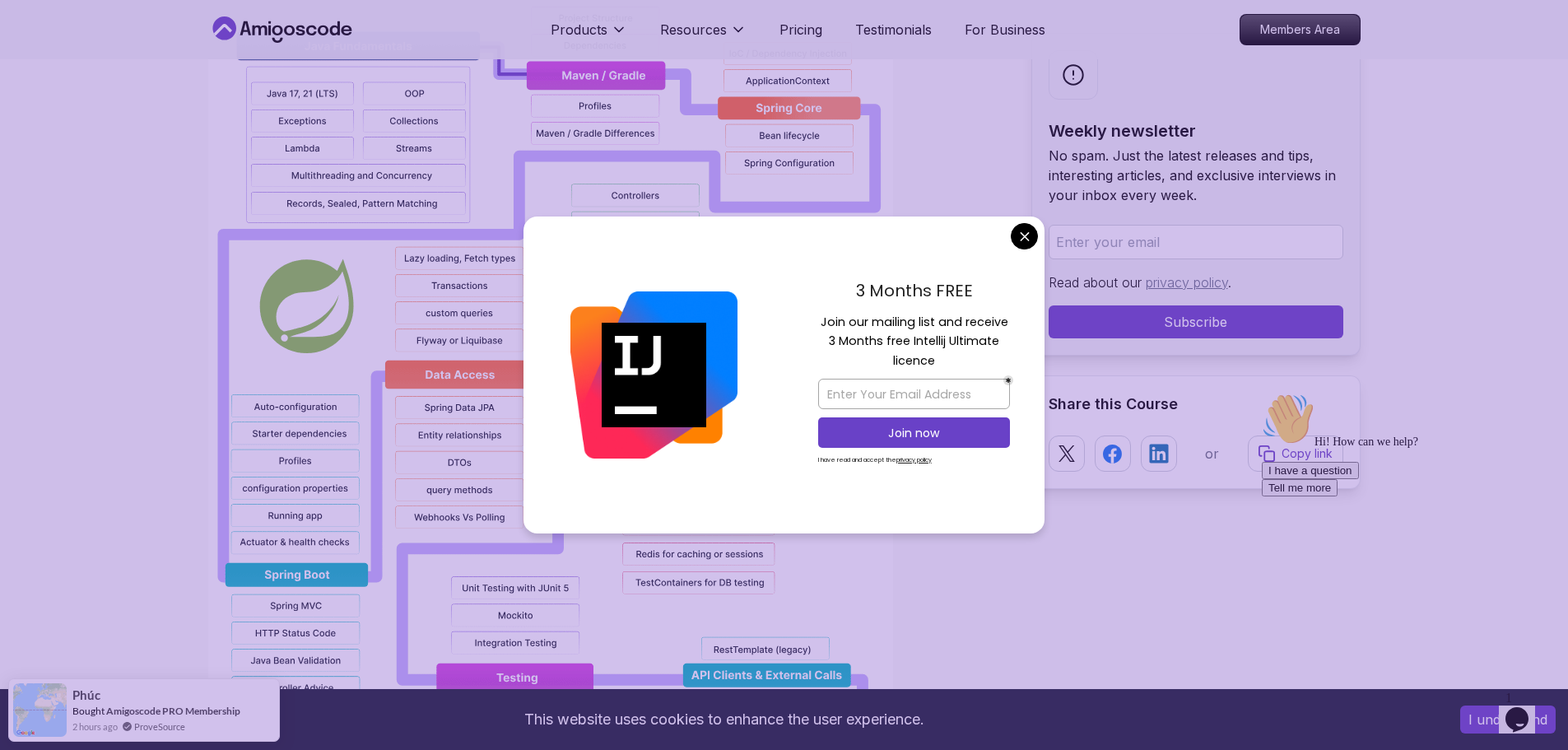
scroll to position [1400, 0]
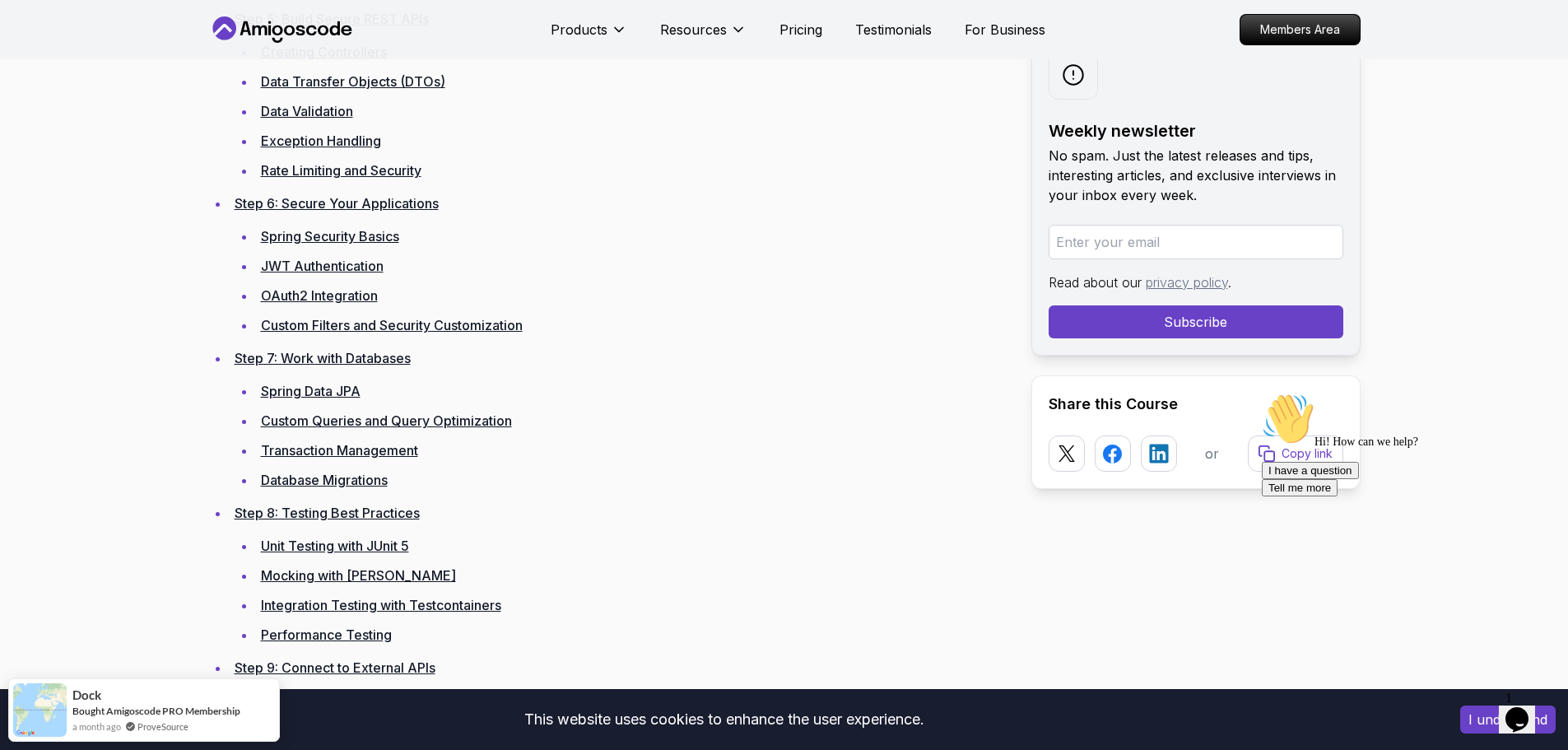
scroll to position [3048, 0]
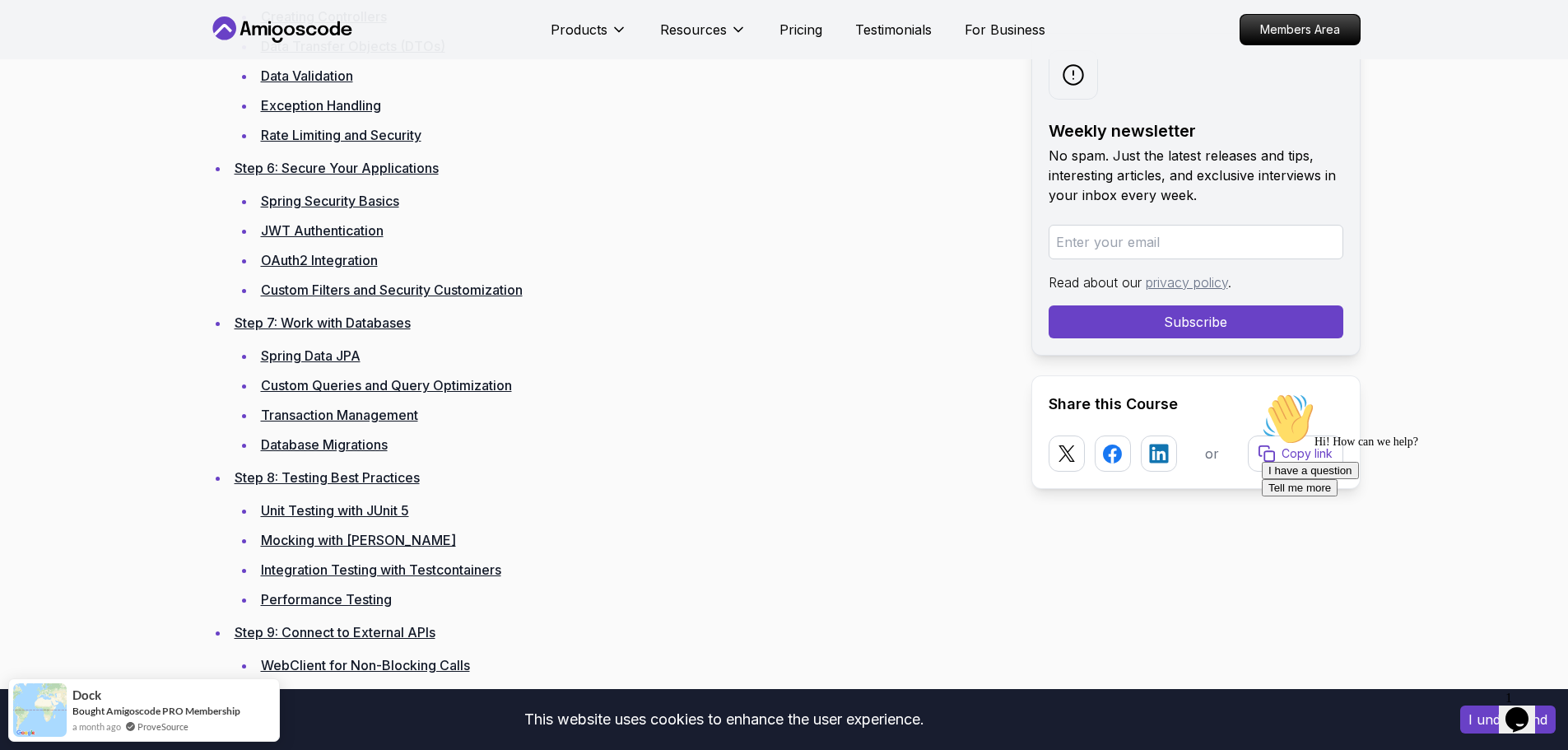
click at [273, 361] on link "Spring Data JPA" at bounding box center [310, 355] width 100 height 16
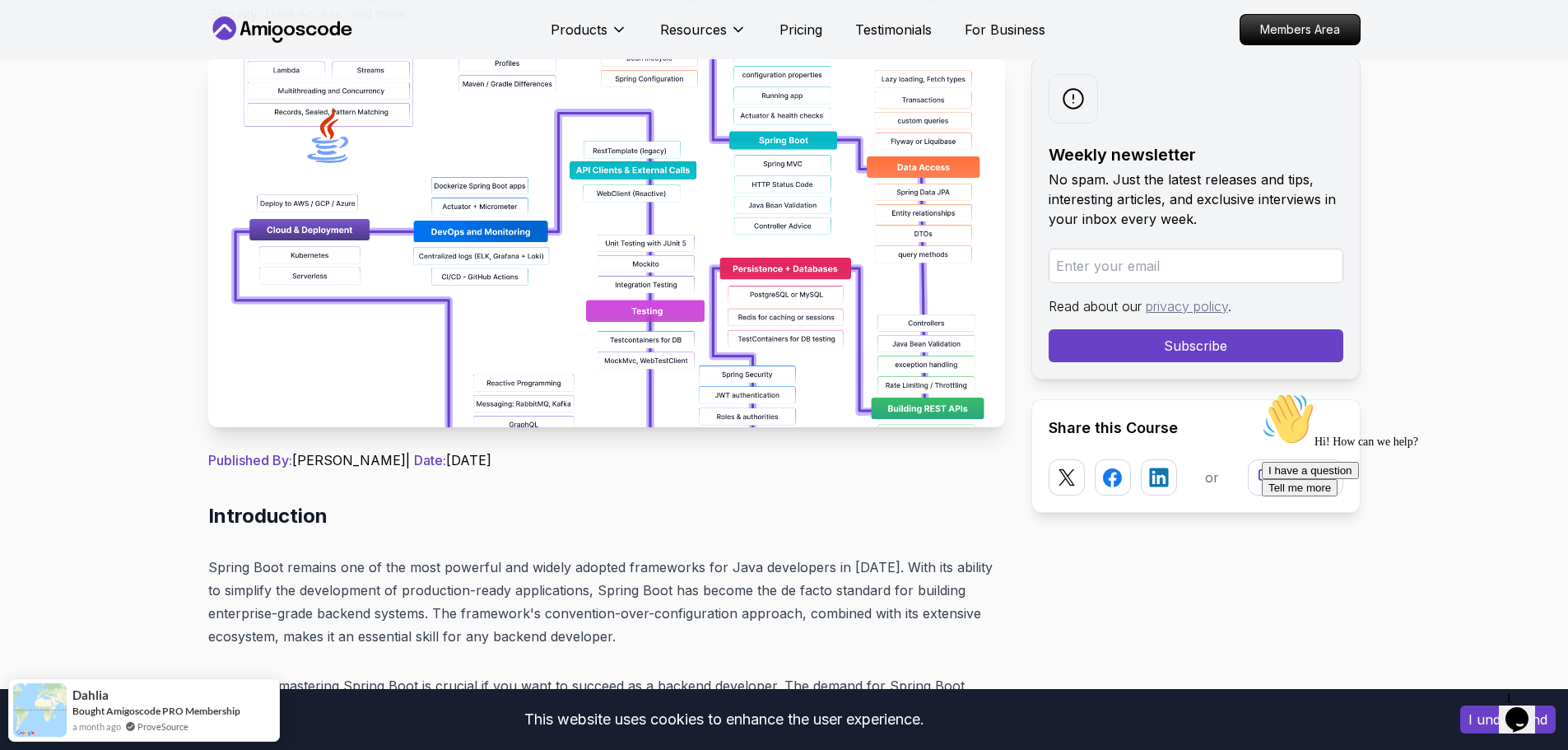
scroll to position [247, 0]
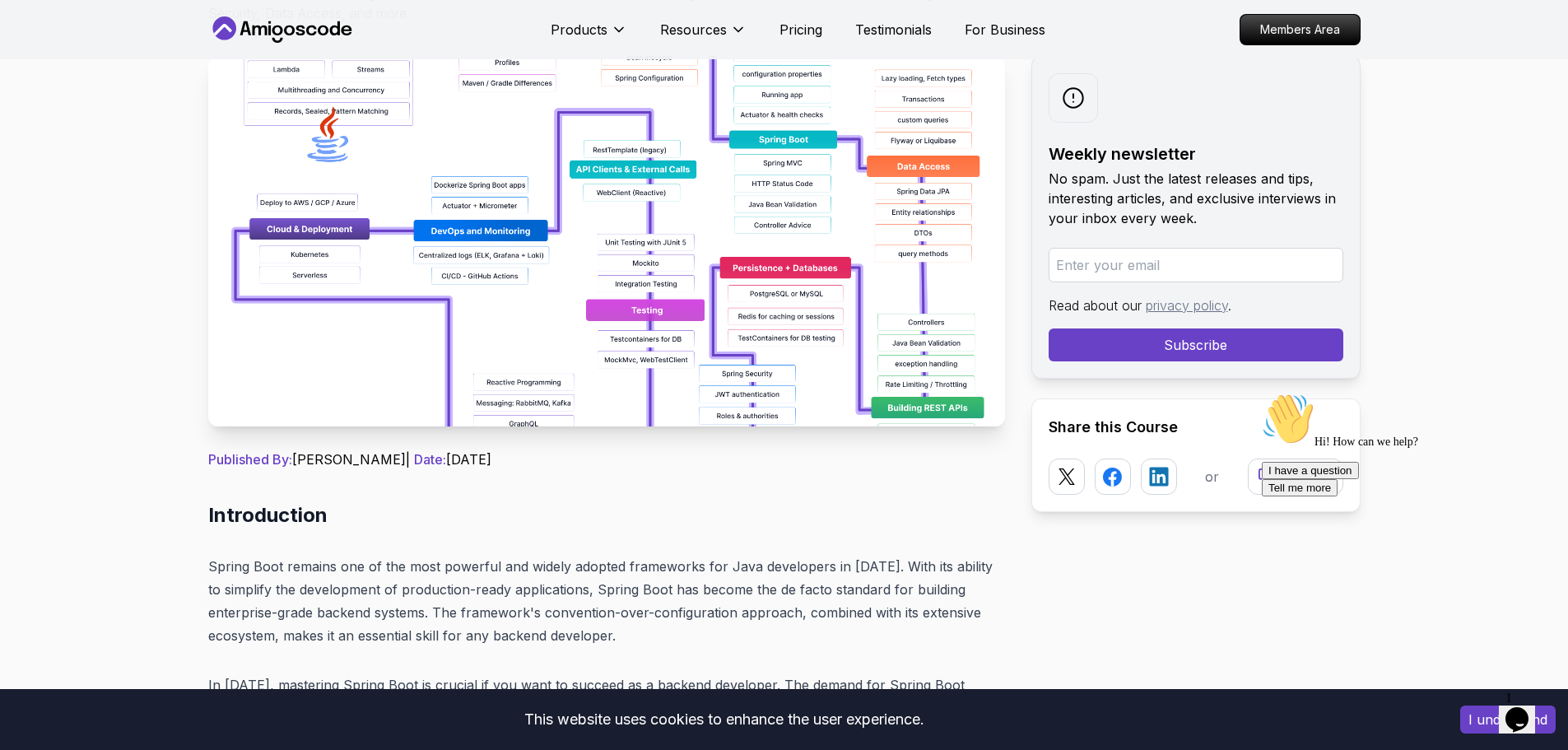
click at [590, 338] on img at bounding box center [606, 241] width 796 height 371
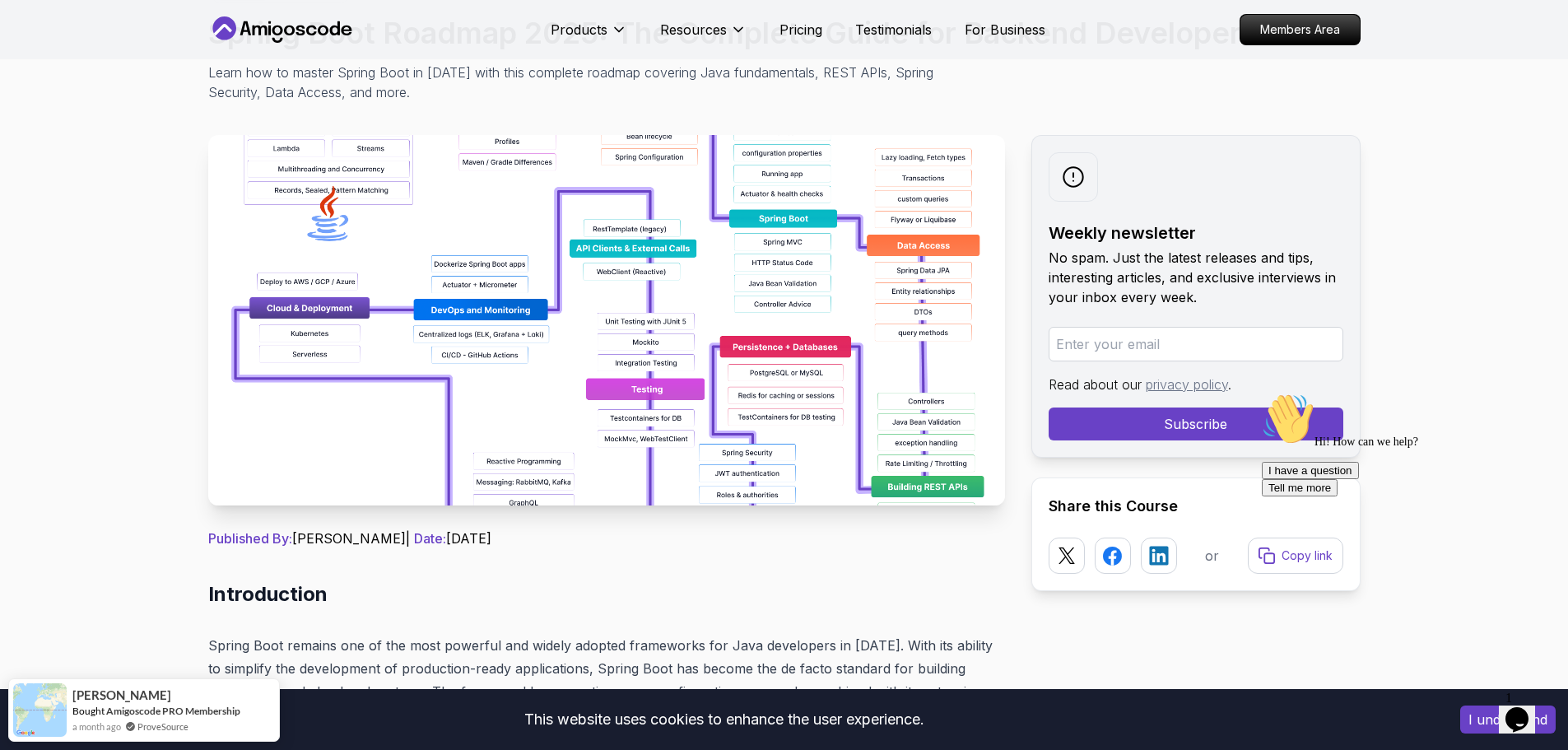
scroll to position [164, 0]
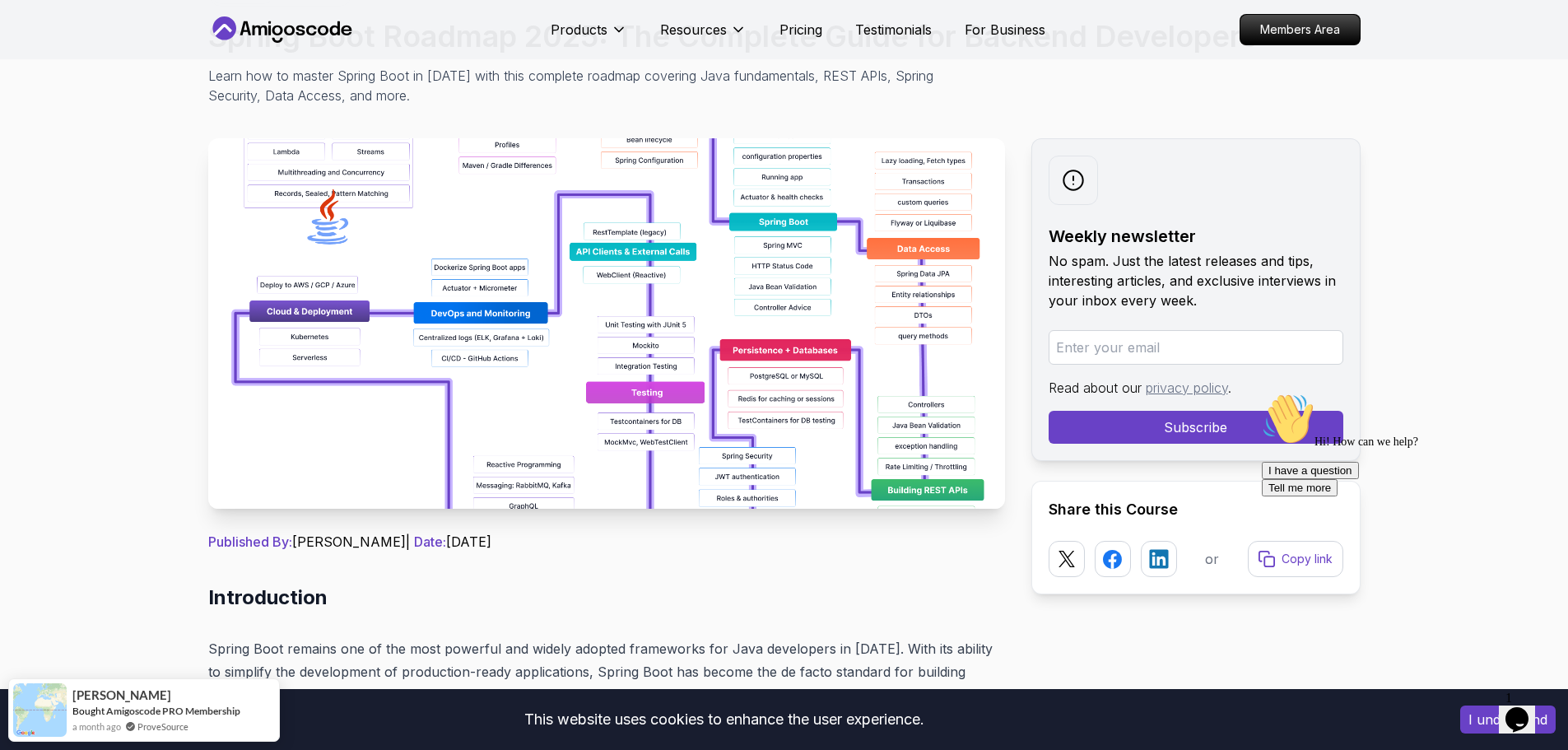
click at [905, 494] on img at bounding box center [606, 323] width 796 height 371
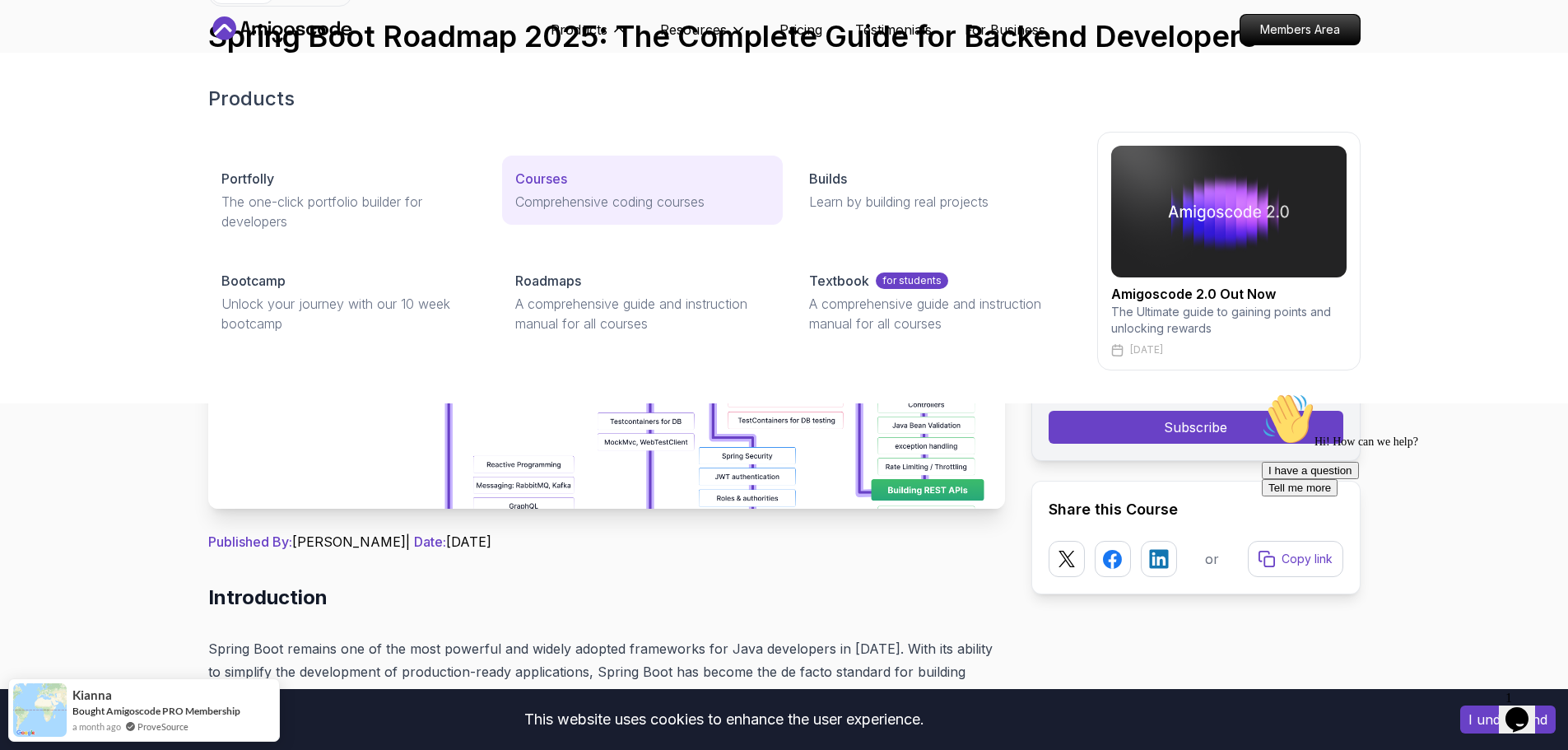
click at [544, 178] on p "Courses" at bounding box center [541, 178] width 52 height 20
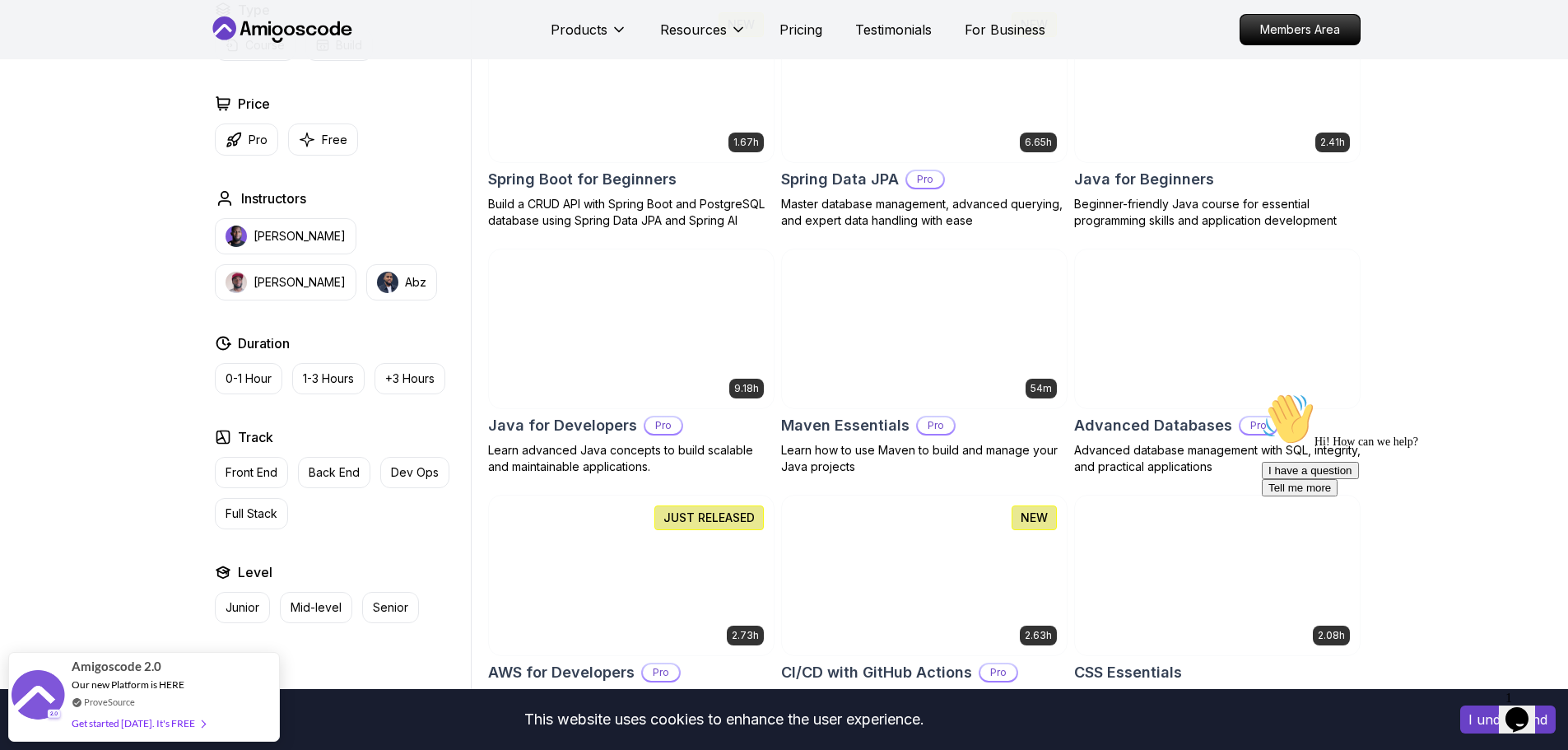
scroll to position [659, 0]
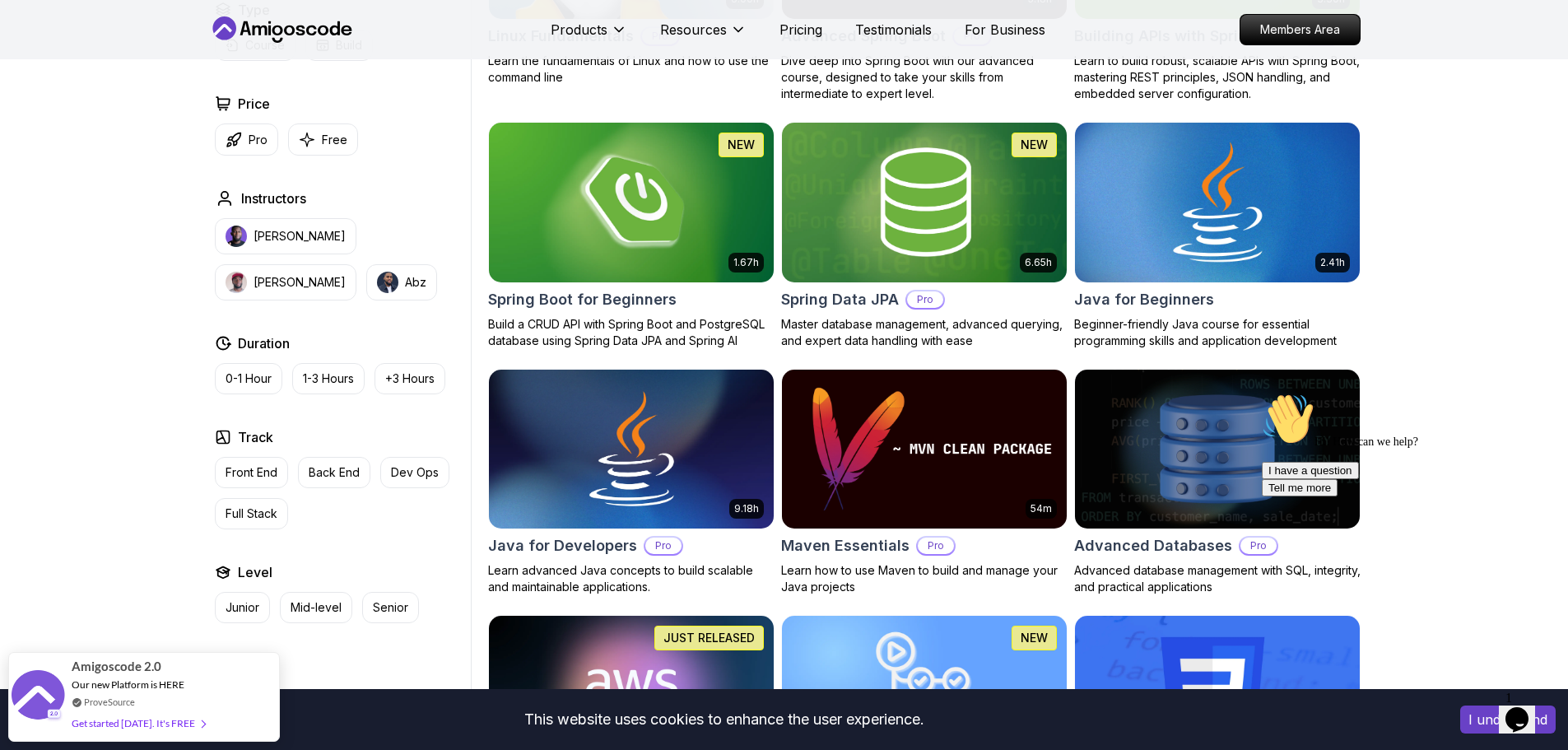
click at [1194, 233] on img at bounding box center [1216, 202] width 299 height 167
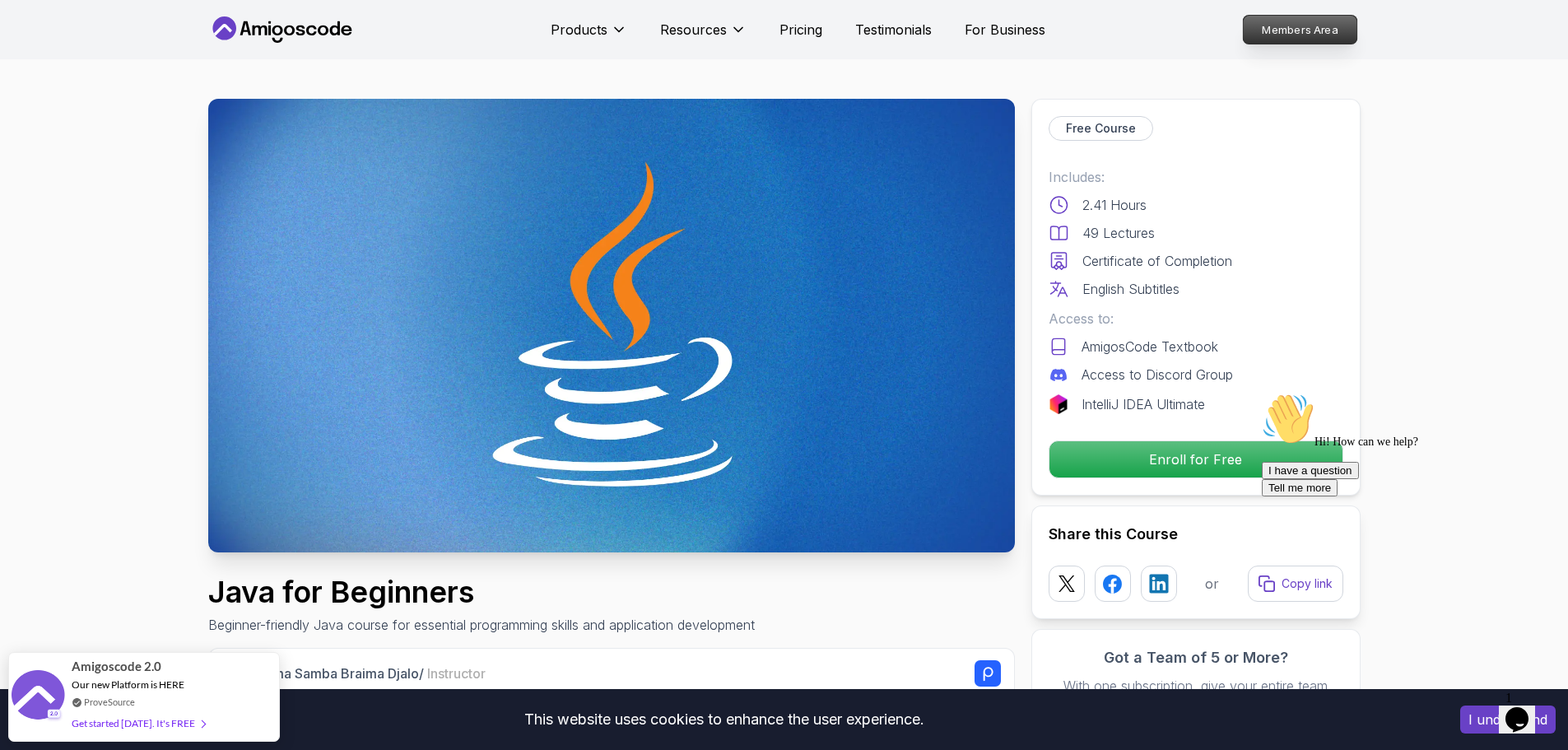
click at [1308, 27] on p "Members Area" at bounding box center [1299, 29] width 113 height 28
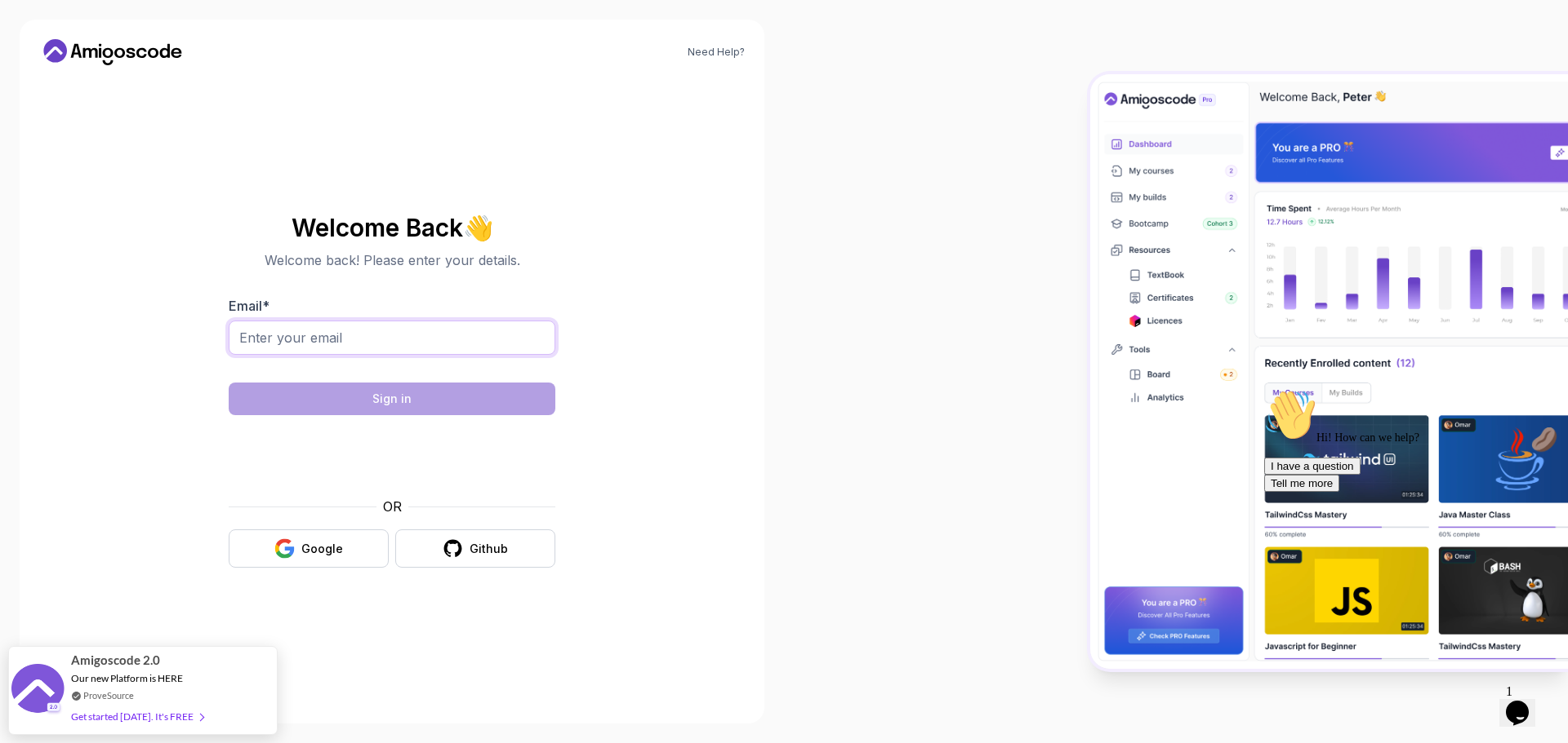
click at [377, 335] on input "Email *" at bounding box center [392, 338] width 327 height 35
click at [353, 338] on input "Email *" at bounding box center [392, 338] width 327 height 35
click at [373, 337] on input "Email *" at bounding box center [392, 338] width 327 height 35
click at [315, 548] on div "Google" at bounding box center [322, 549] width 41 height 16
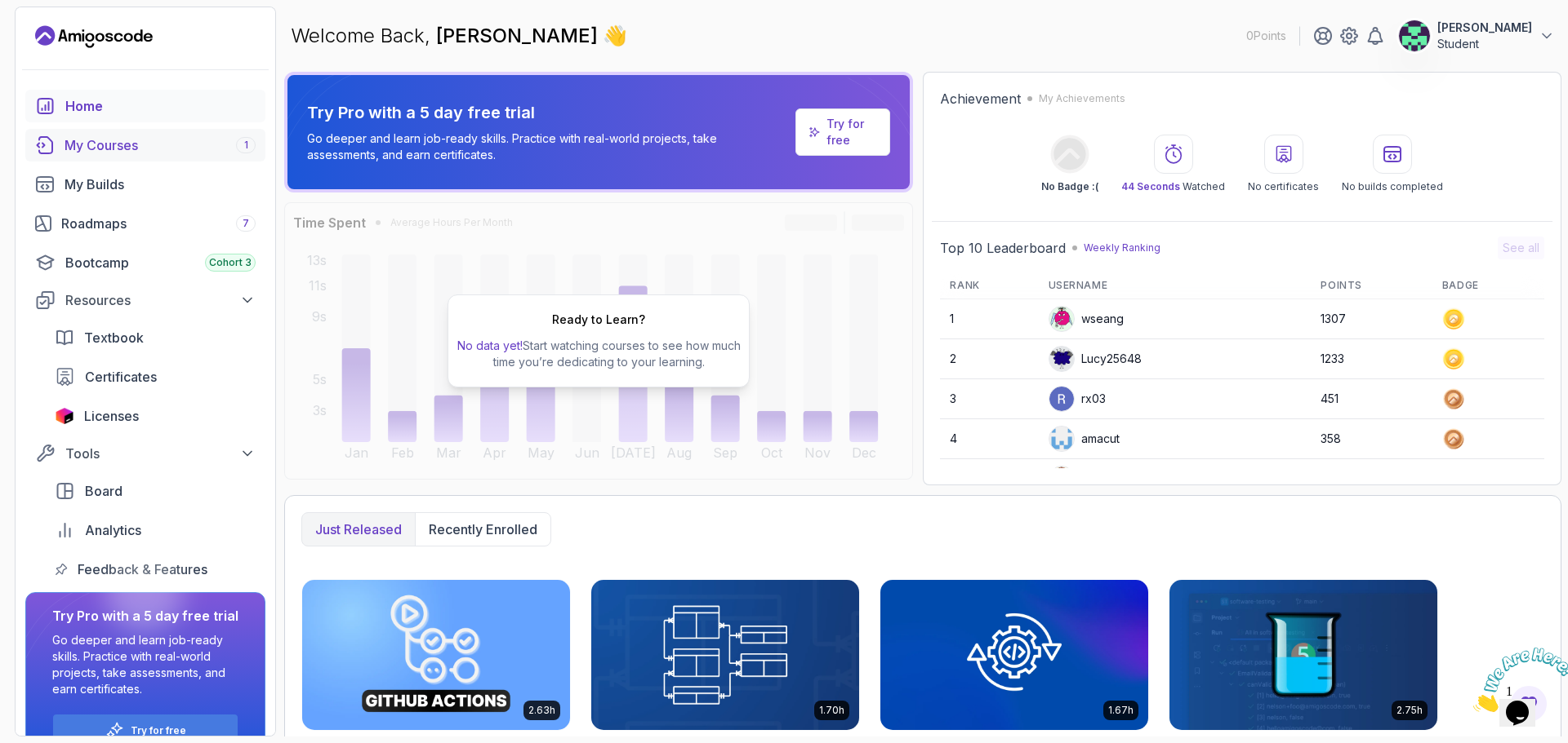
click at [126, 142] on div "My Courses 1" at bounding box center [160, 144] width 191 height 19
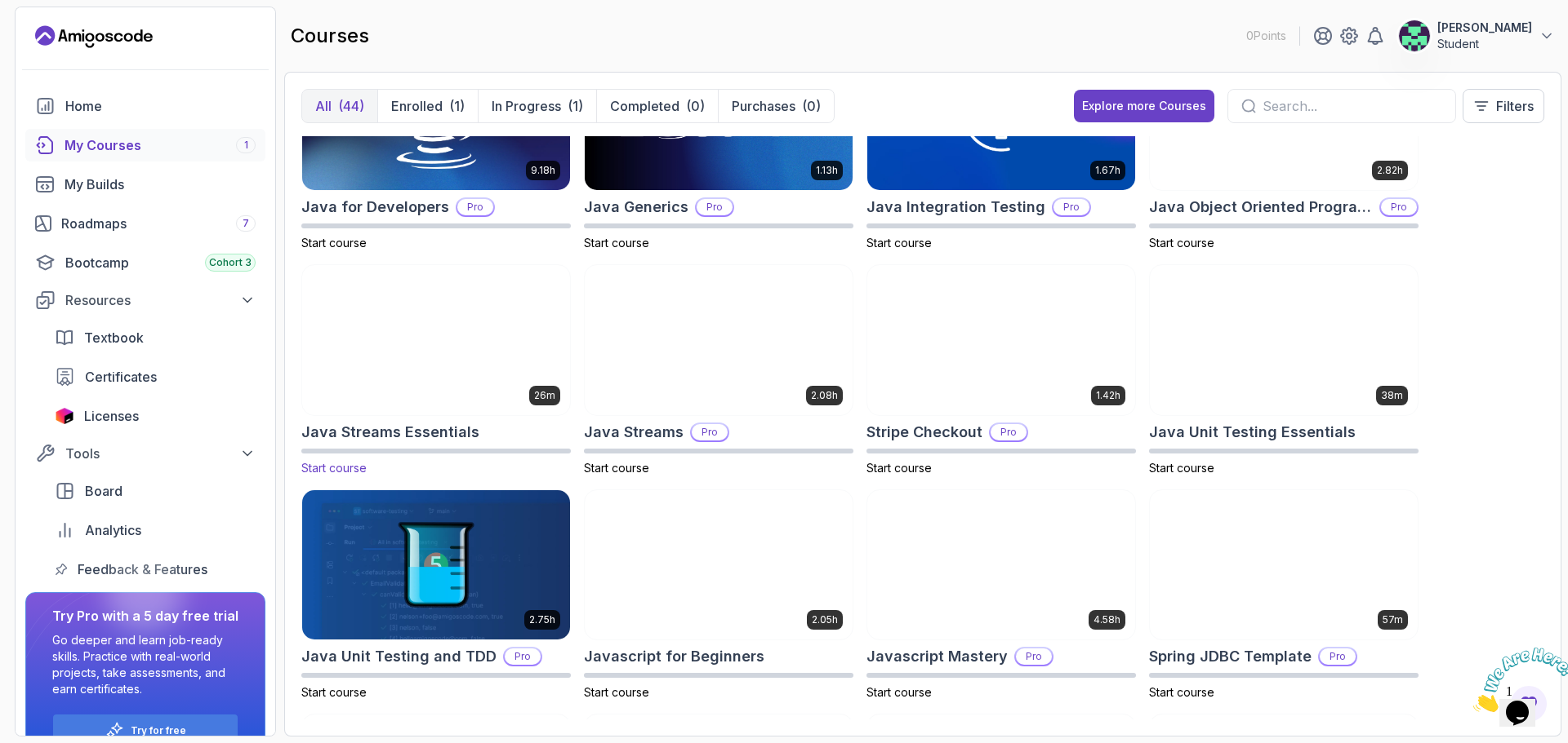
scroll to position [918, 0]
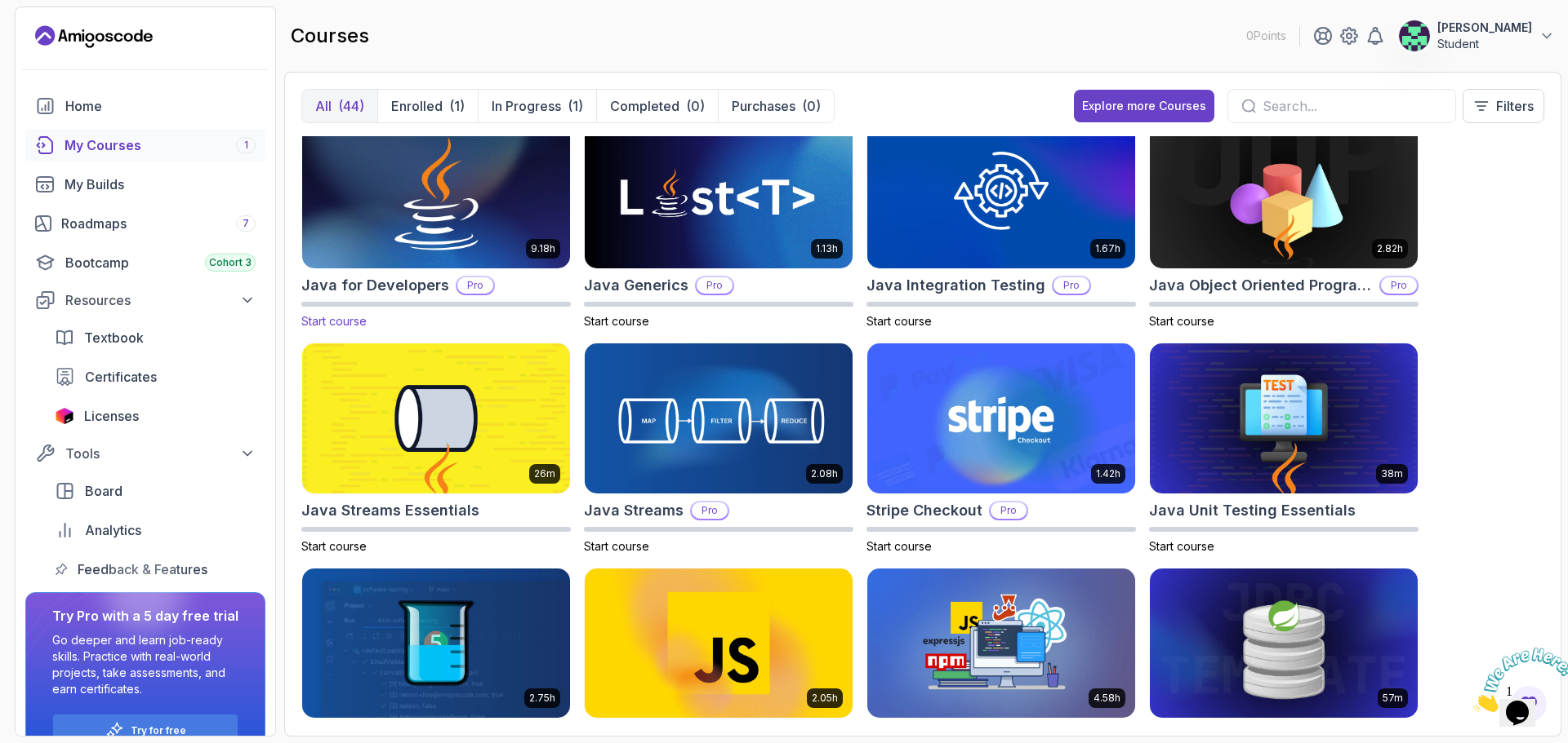
click at [427, 227] on img at bounding box center [436, 193] width 280 height 158
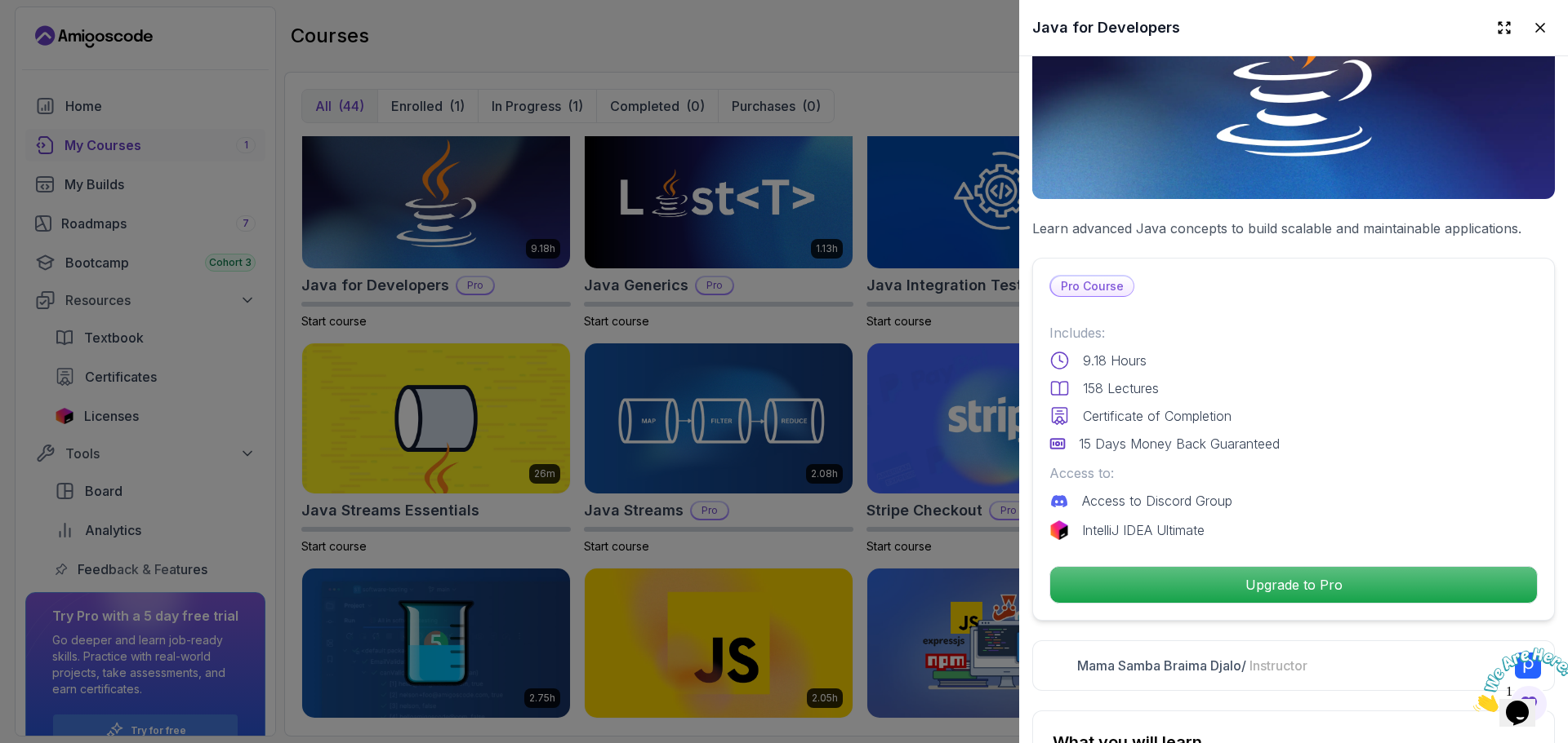
scroll to position [163, 0]
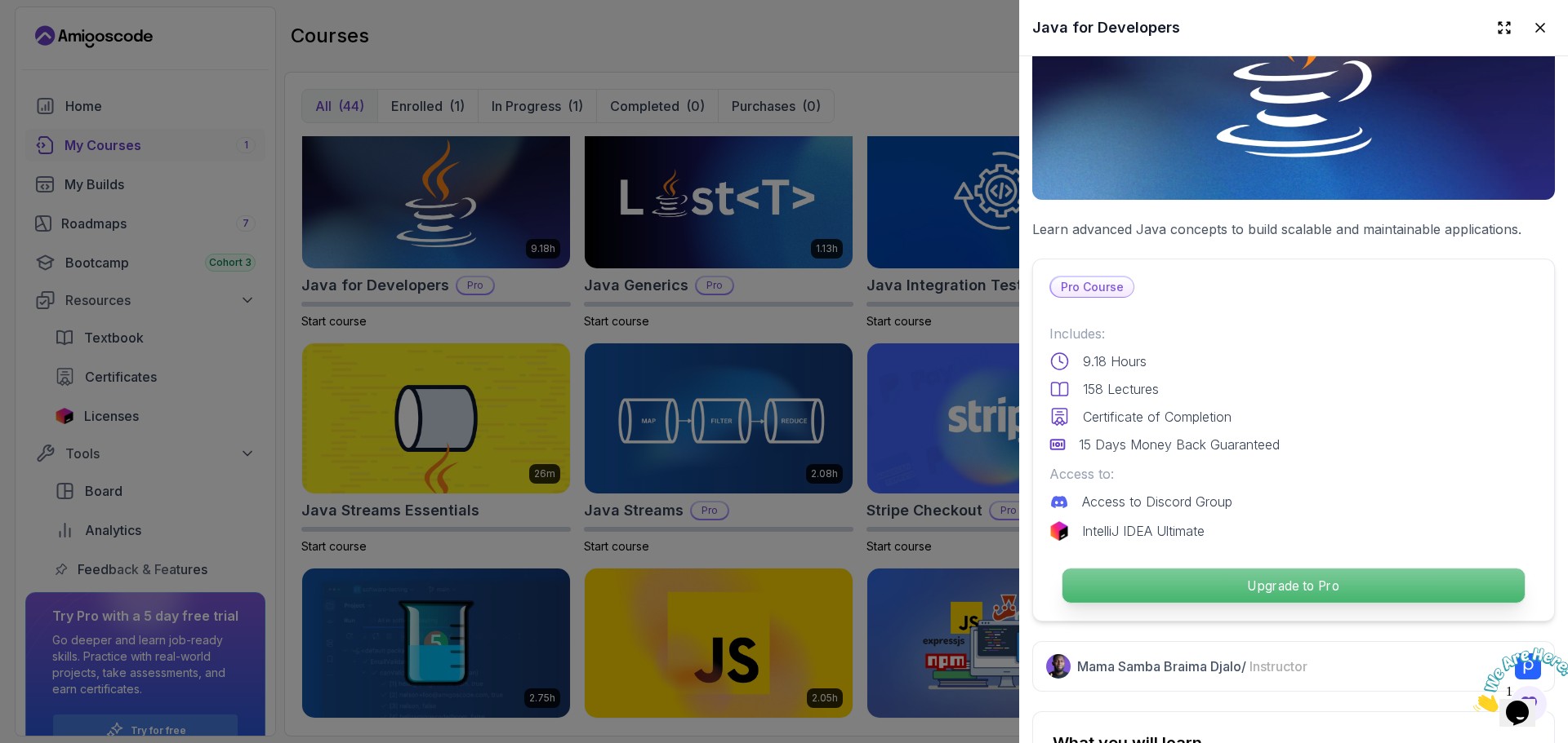
click at [1312, 580] on p "Upgrade to Pro" at bounding box center [1293, 586] width 462 height 35
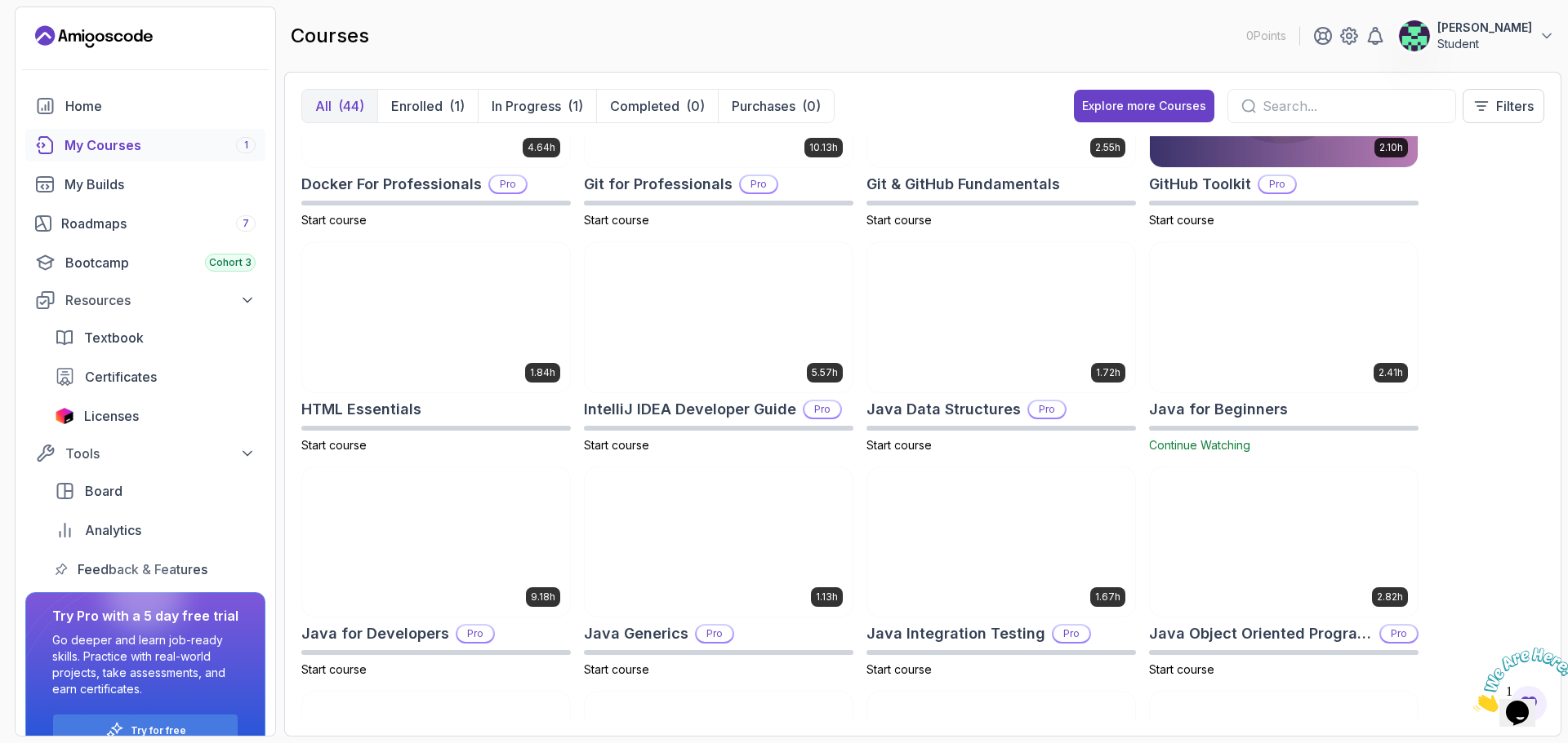
scroll to position [571, 0]
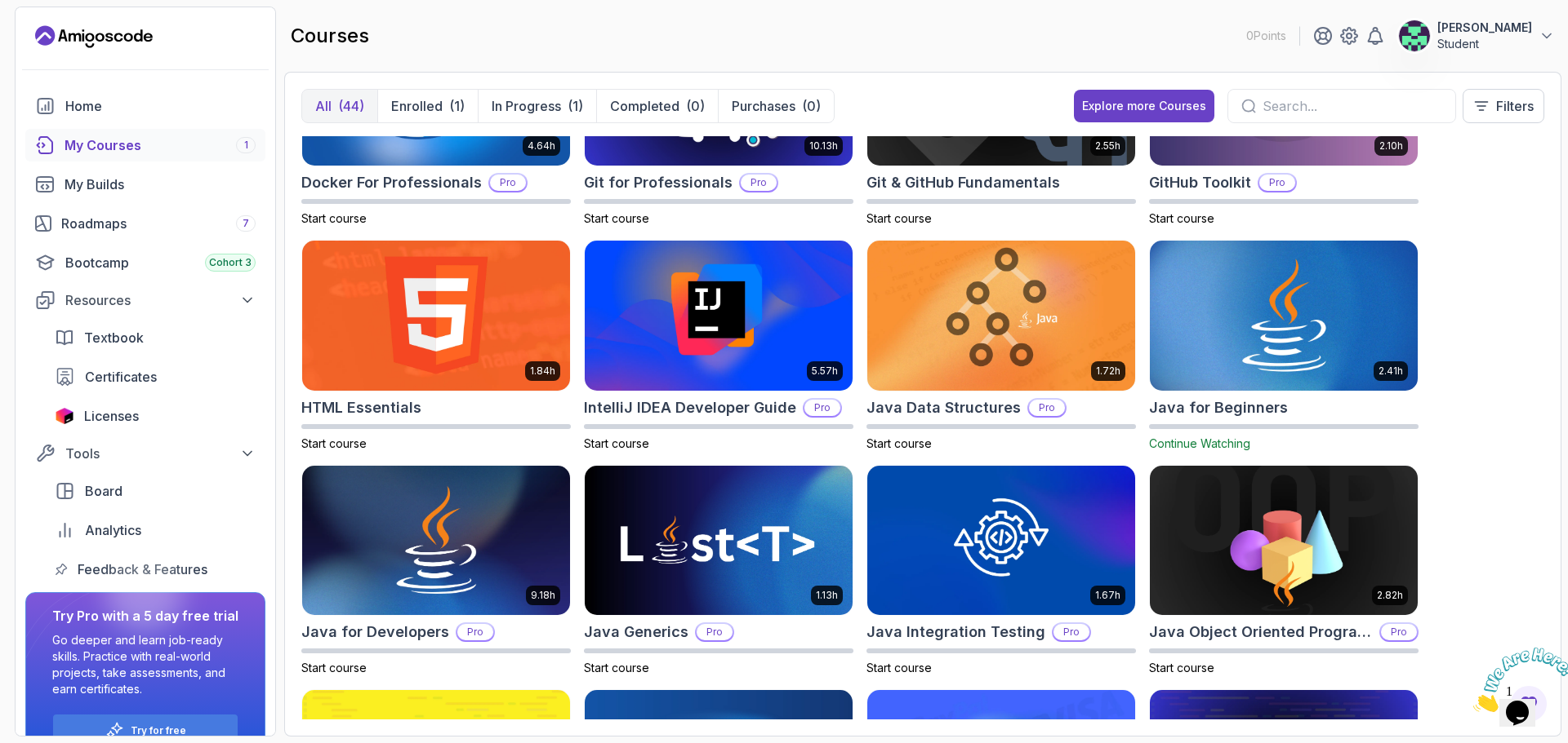
click at [1269, 358] on img at bounding box center [1283, 315] width 280 height 158
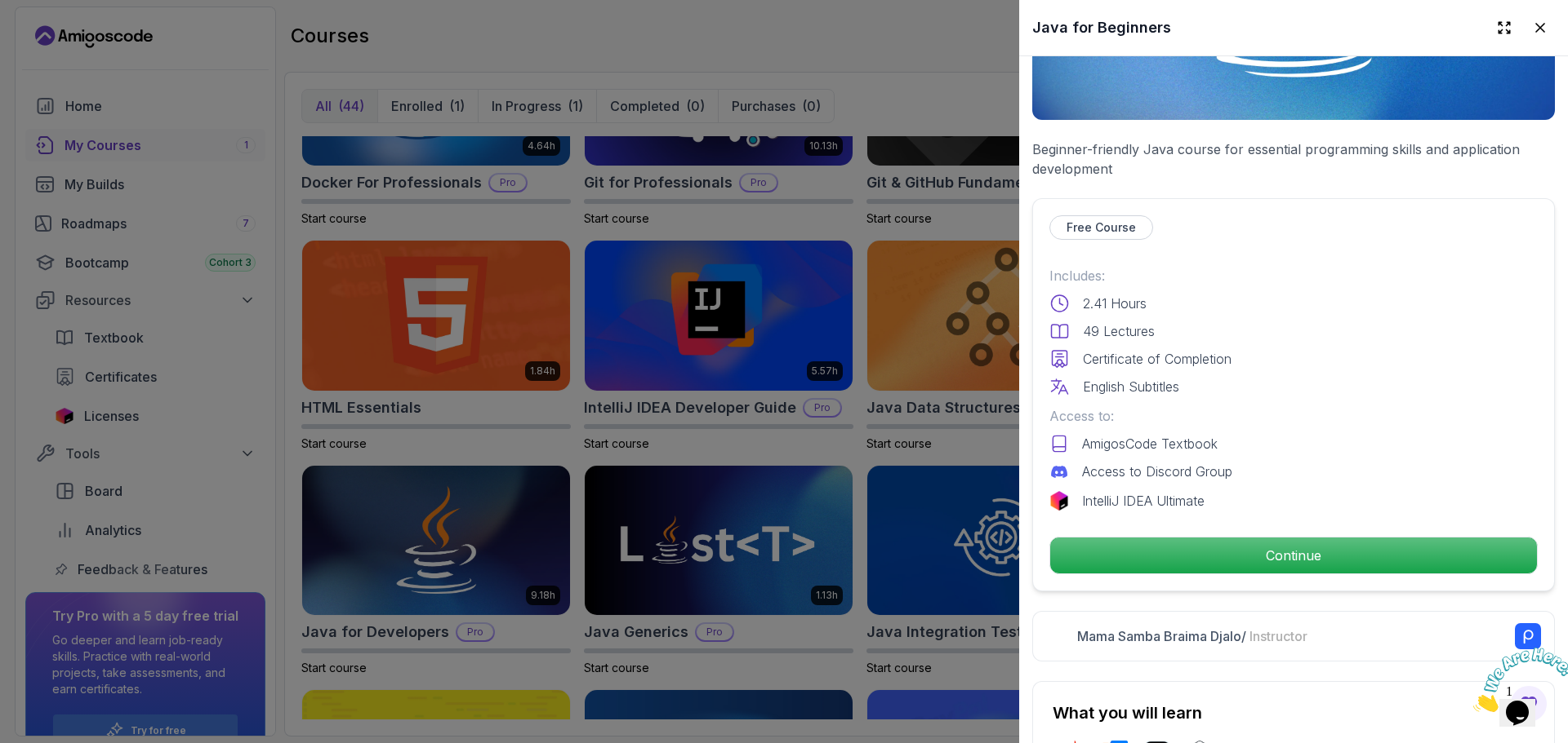
scroll to position [245, 0]
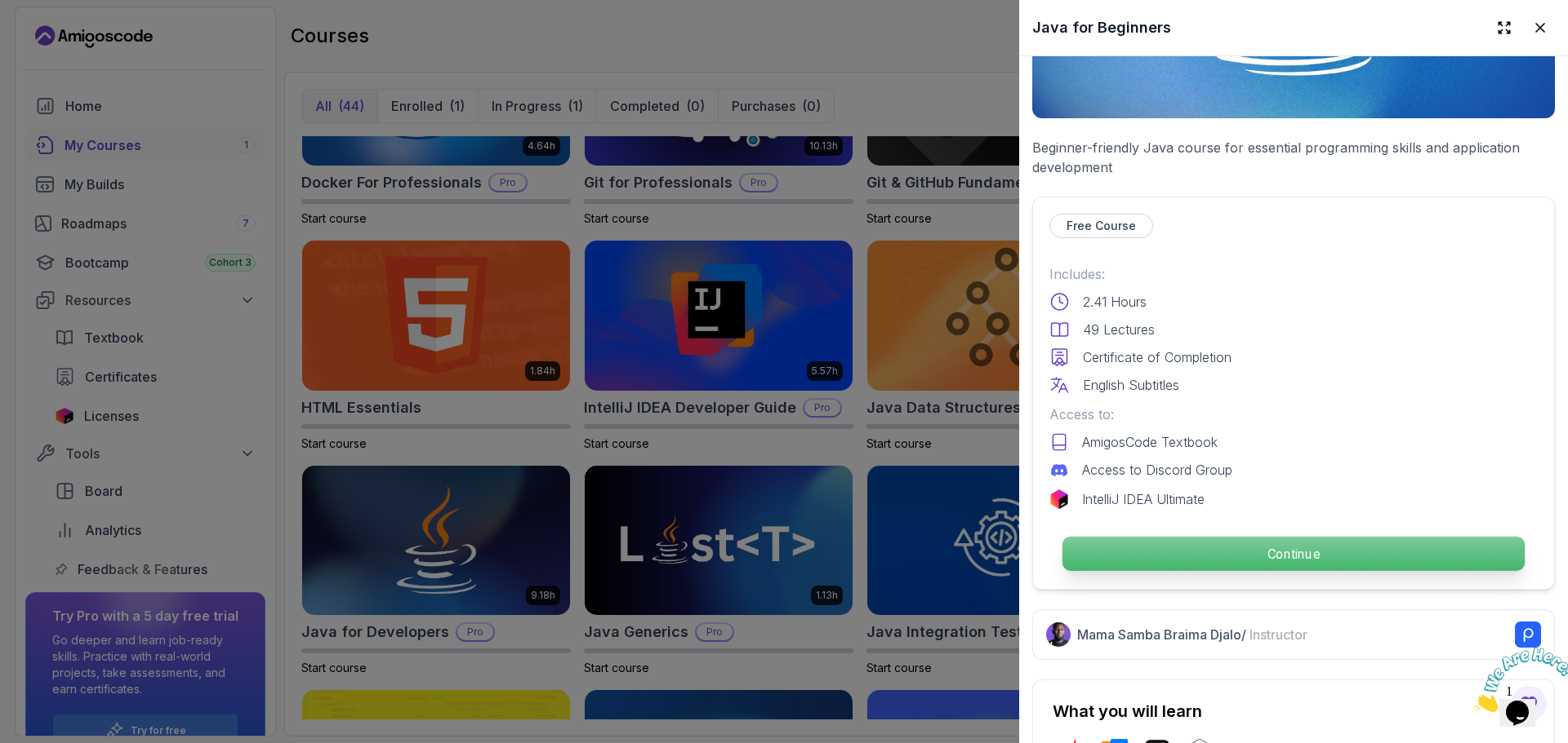
click at [1298, 545] on p "Continue" at bounding box center [1293, 554] width 462 height 35
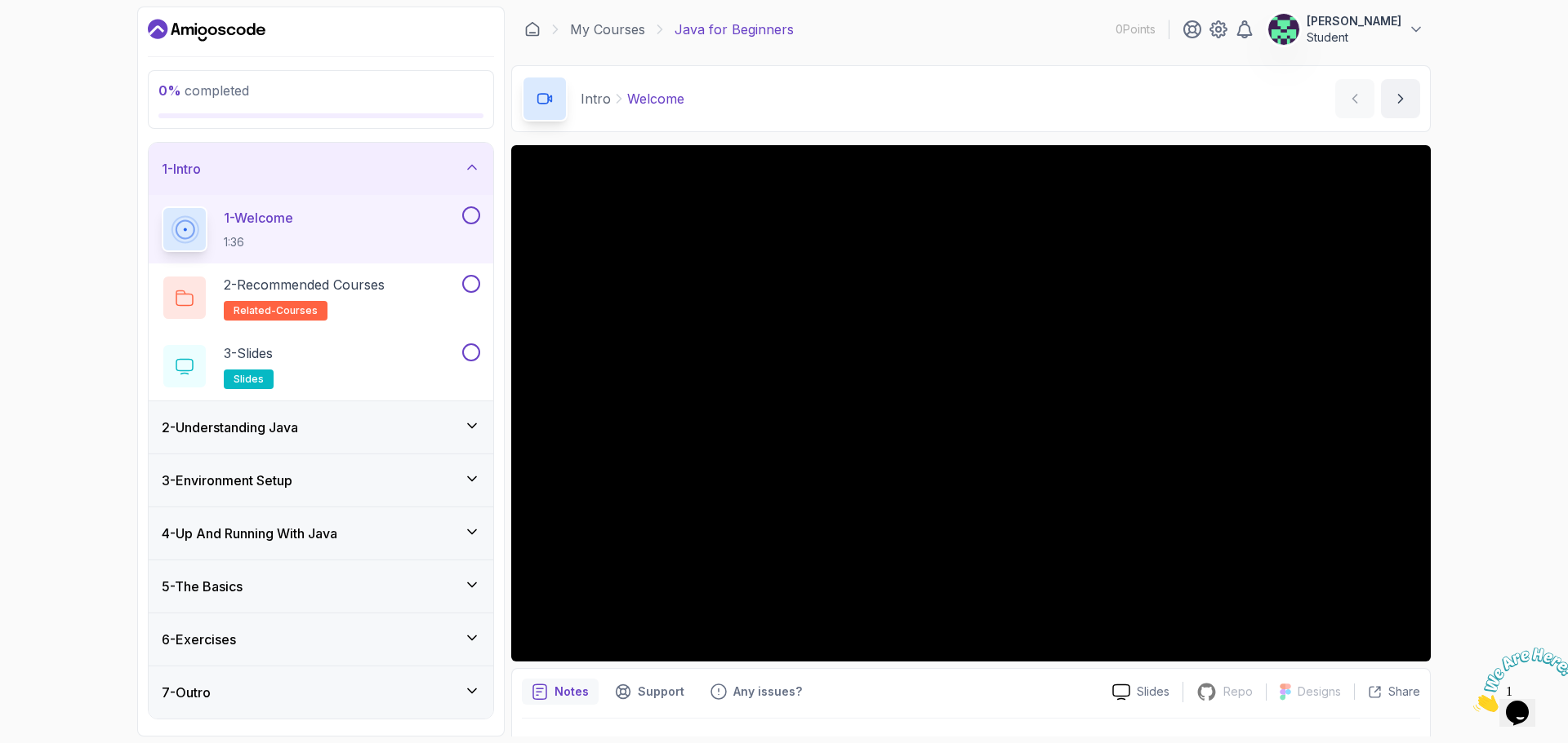
click at [472, 699] on div "7 - Outro" at bounding box center [320, 692] width 318 height 19
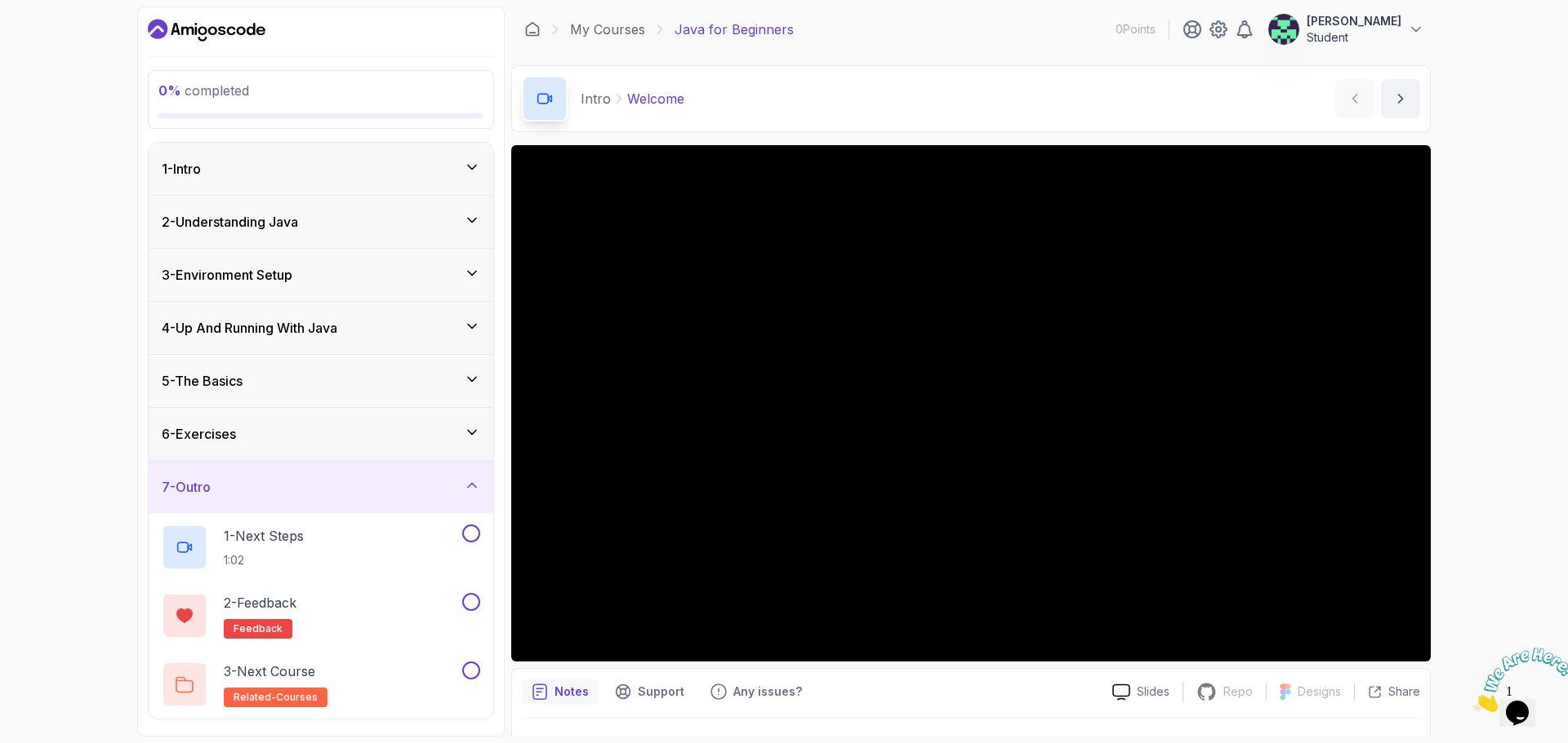
click at [401, 371] on div "5 - The Basics" at bounding box center [321, 381] width 345 height 52
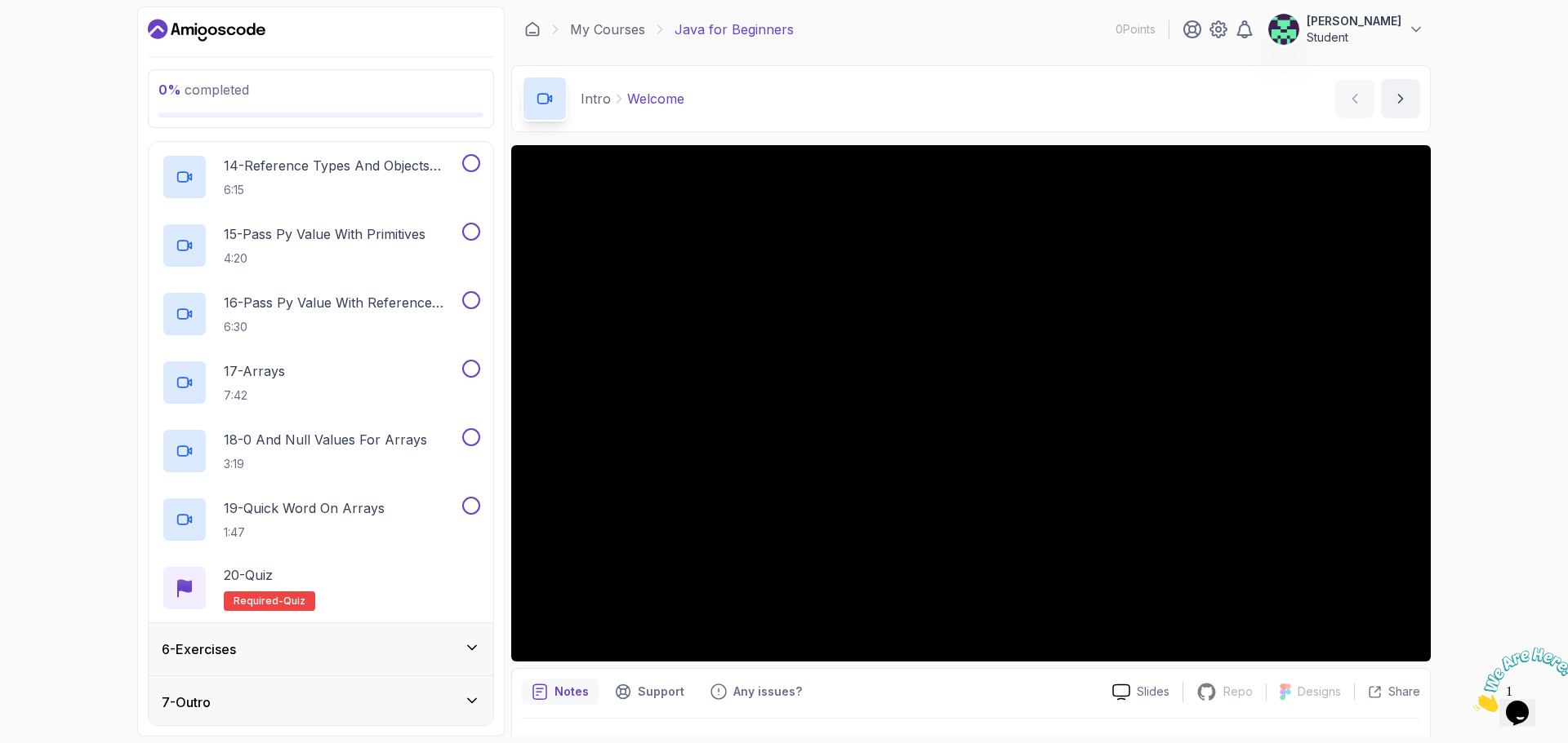
scroll to position [1158, 0]
click at [275, 374] on p "17 - Arrays" at bounding box center [254, 367] width 61 height 19
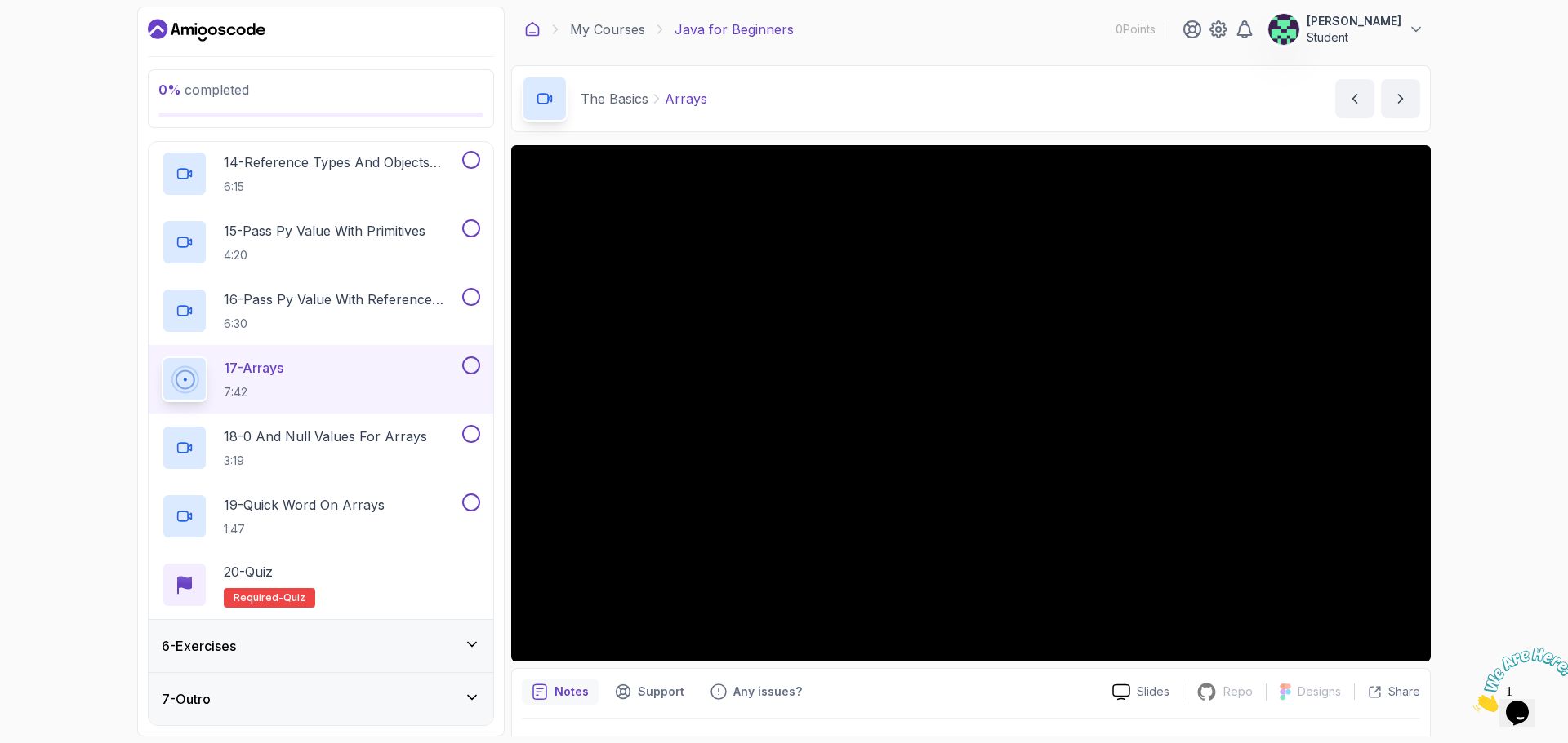
click at [529, 30] on icon at bounding box center [531, 29] width 16 height 16
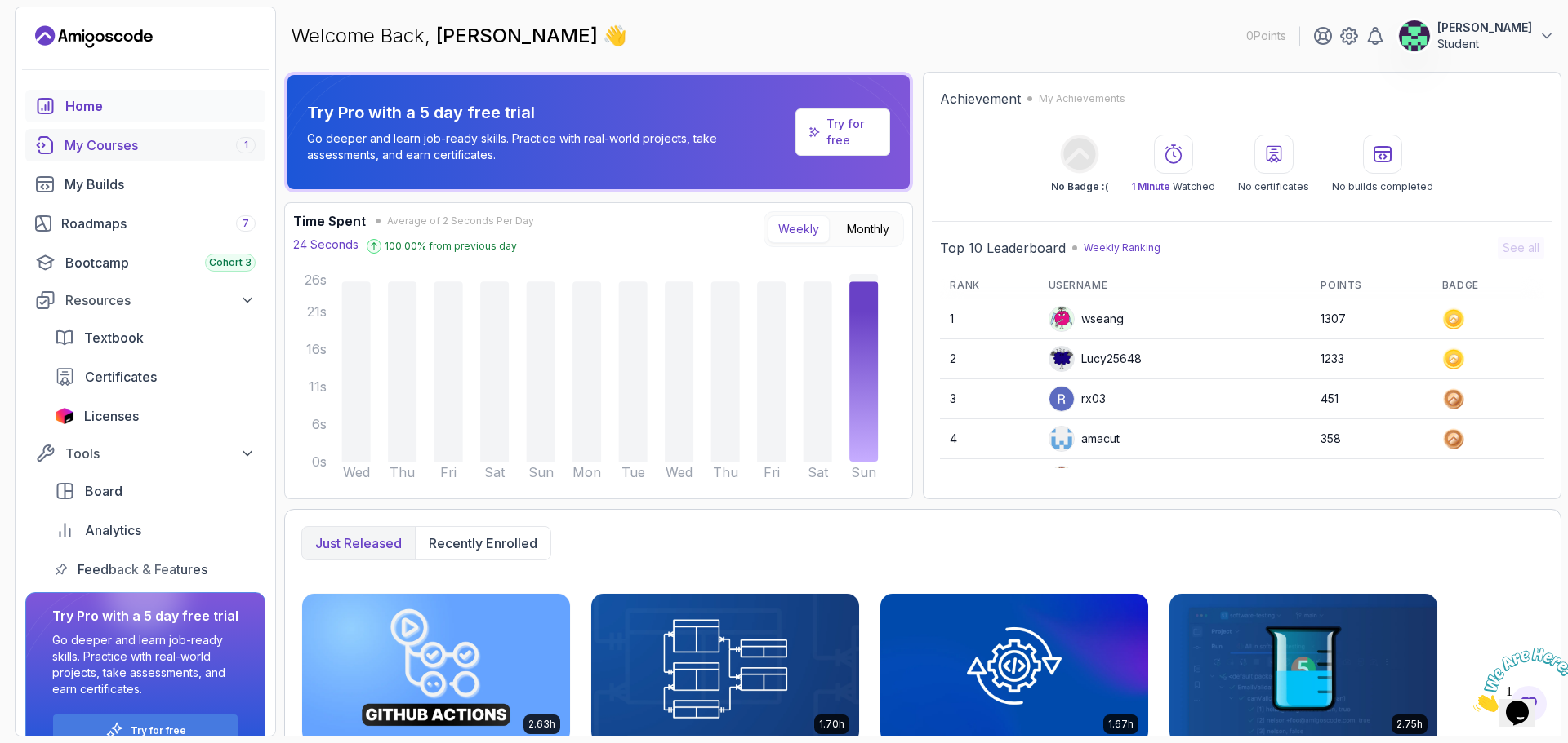
click at [111, 143] on div "My Courses 1" at bounding box center [160, 144] width 191 height 19
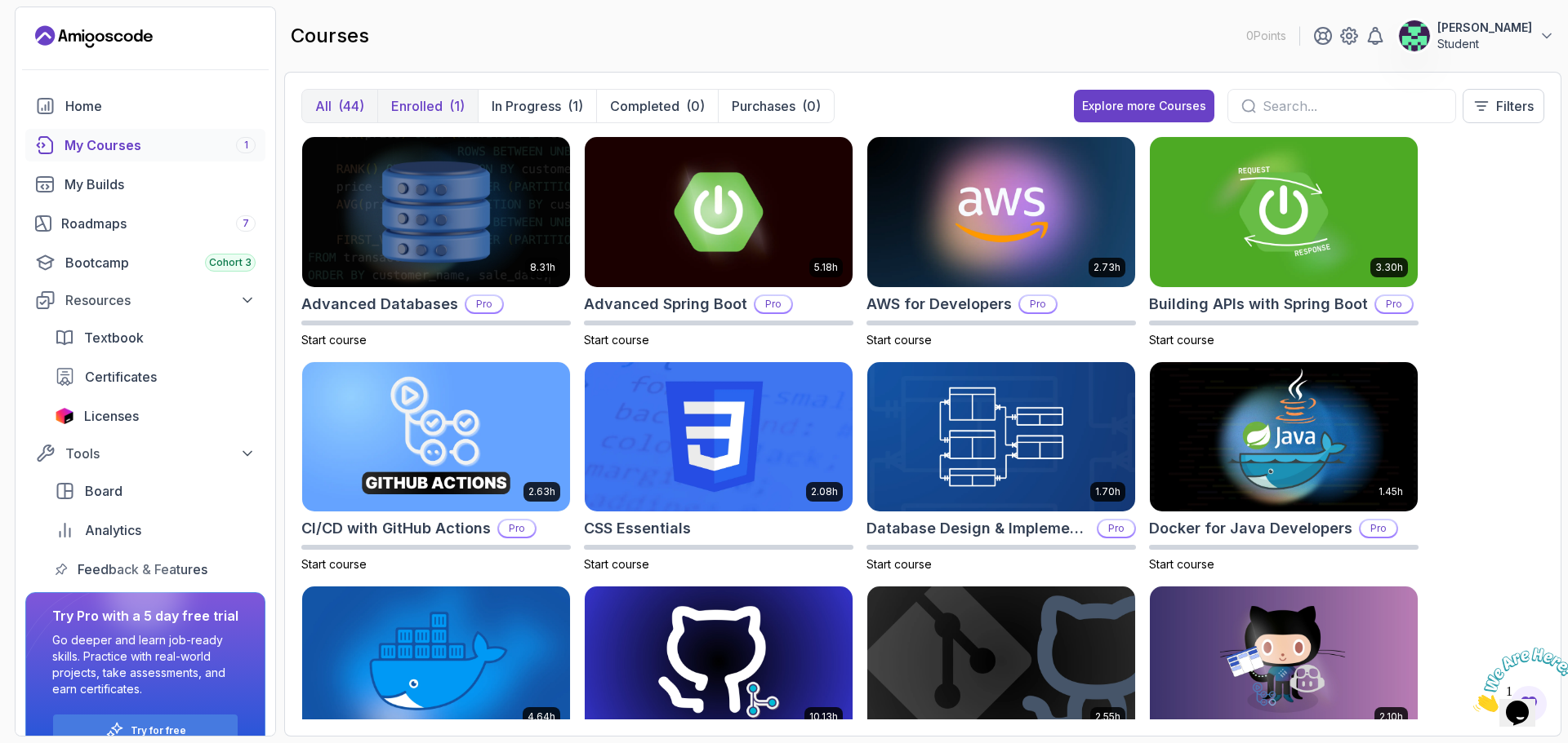
click at [433, 98] on p "Enrolled" at bounding box center [416, 106] width 52 height 19
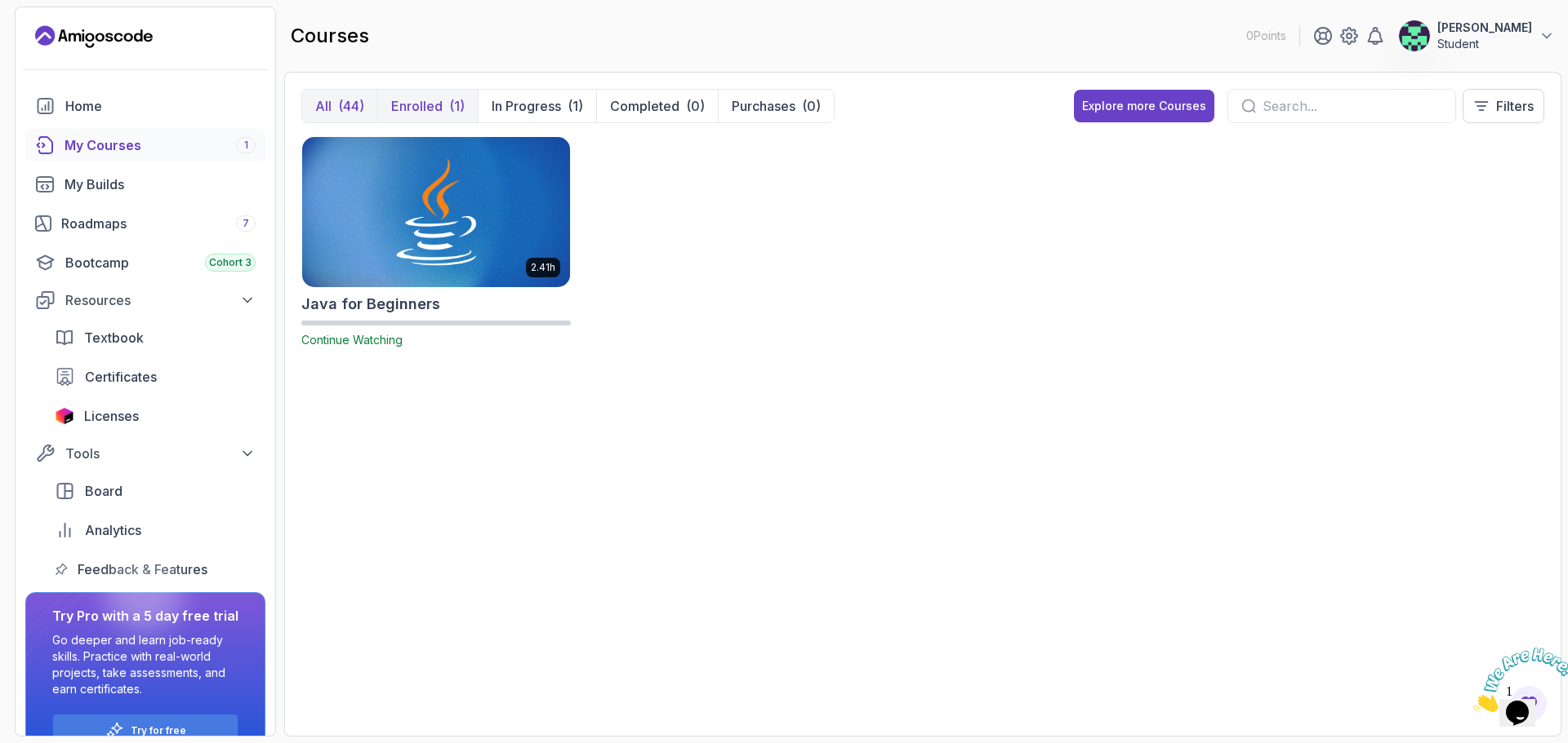
click at [327, 103] on p "All" at bounding box center [323, 106] width 16 height 19
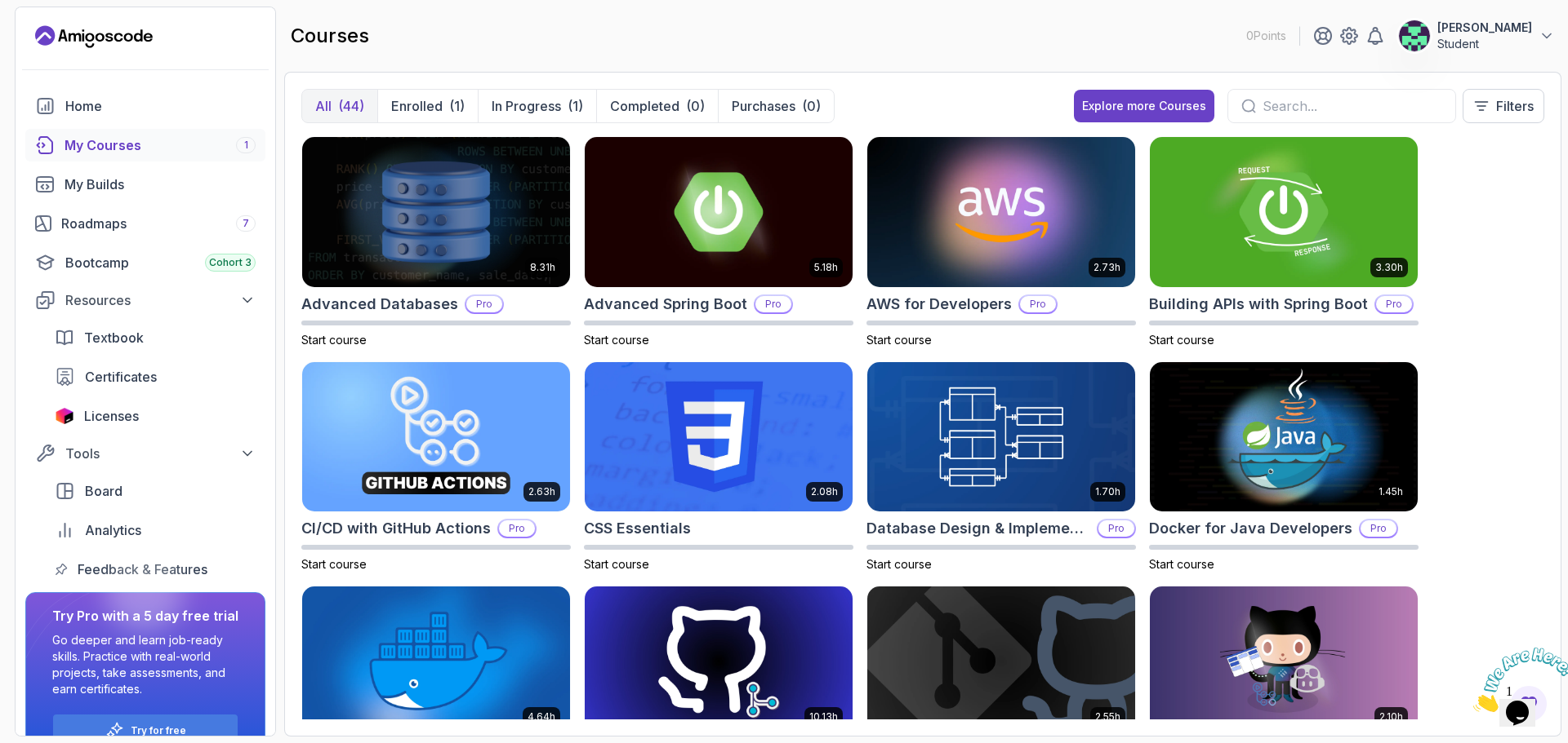
click at [284, 230] on div "All (44) Enrolled (1) In Progress (1) Completed (0) Purchases (0) Explore more …" at bounding box center [922, 404] width 1277 height 665
click at [297, 117] on div "All (44) Enrolled (1) In Progress (1) Completed (0) Purchases (0) Explore more …" at bounding box center [922, 404] width 1277 height 665
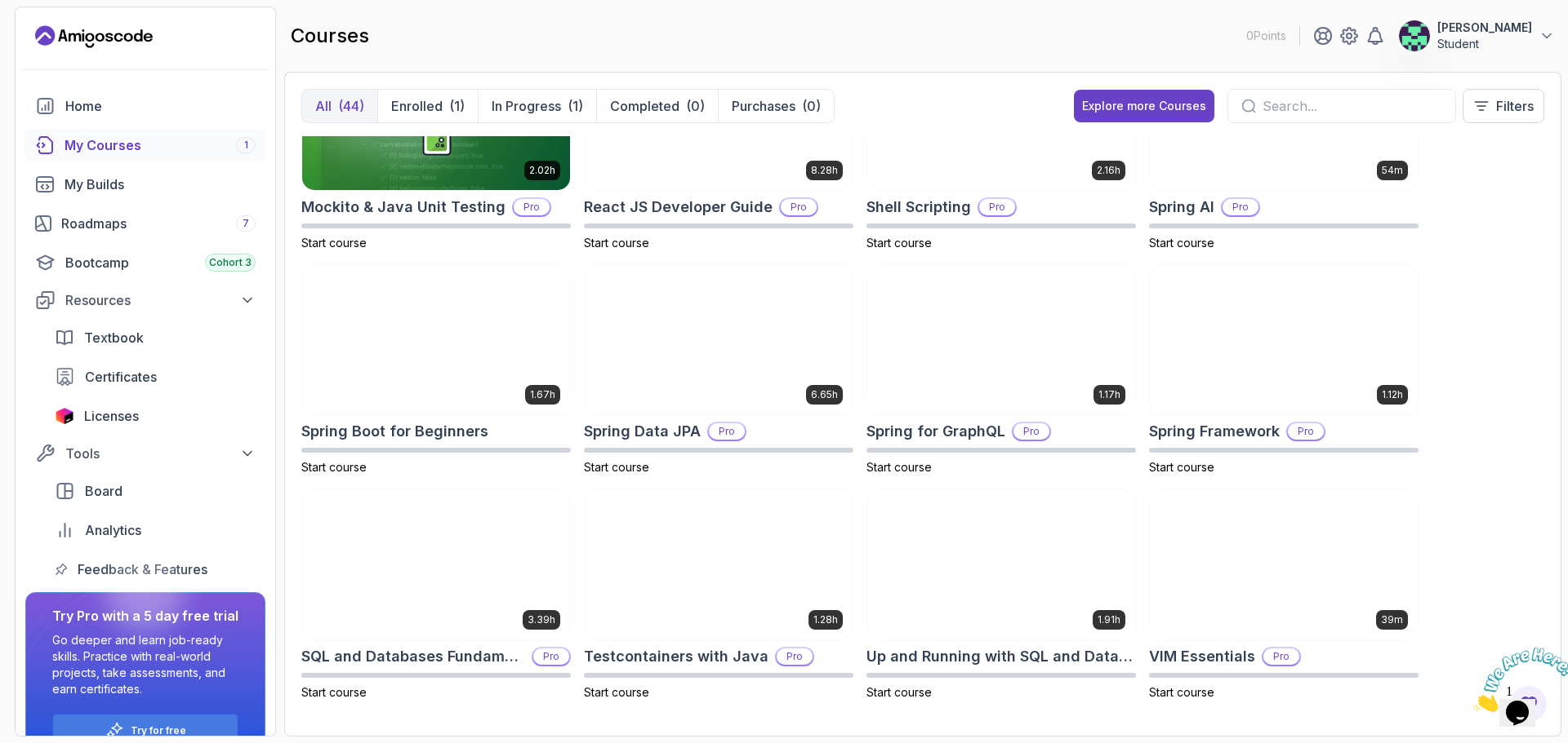
scroll to position [1897, 0]
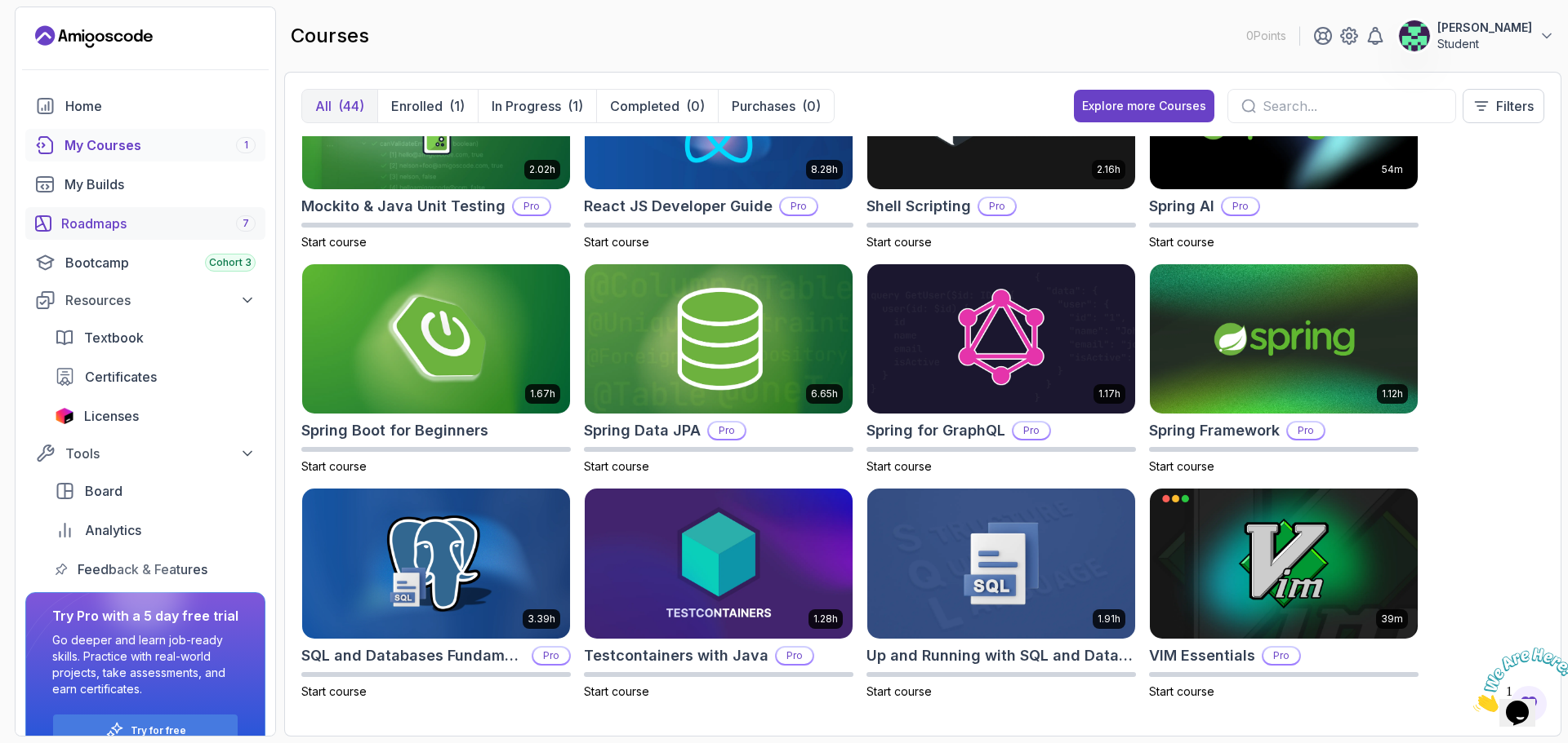
click at [121, 225] on div "Roadmaps 7" at bounding box center [158, 223] width 194 height 19
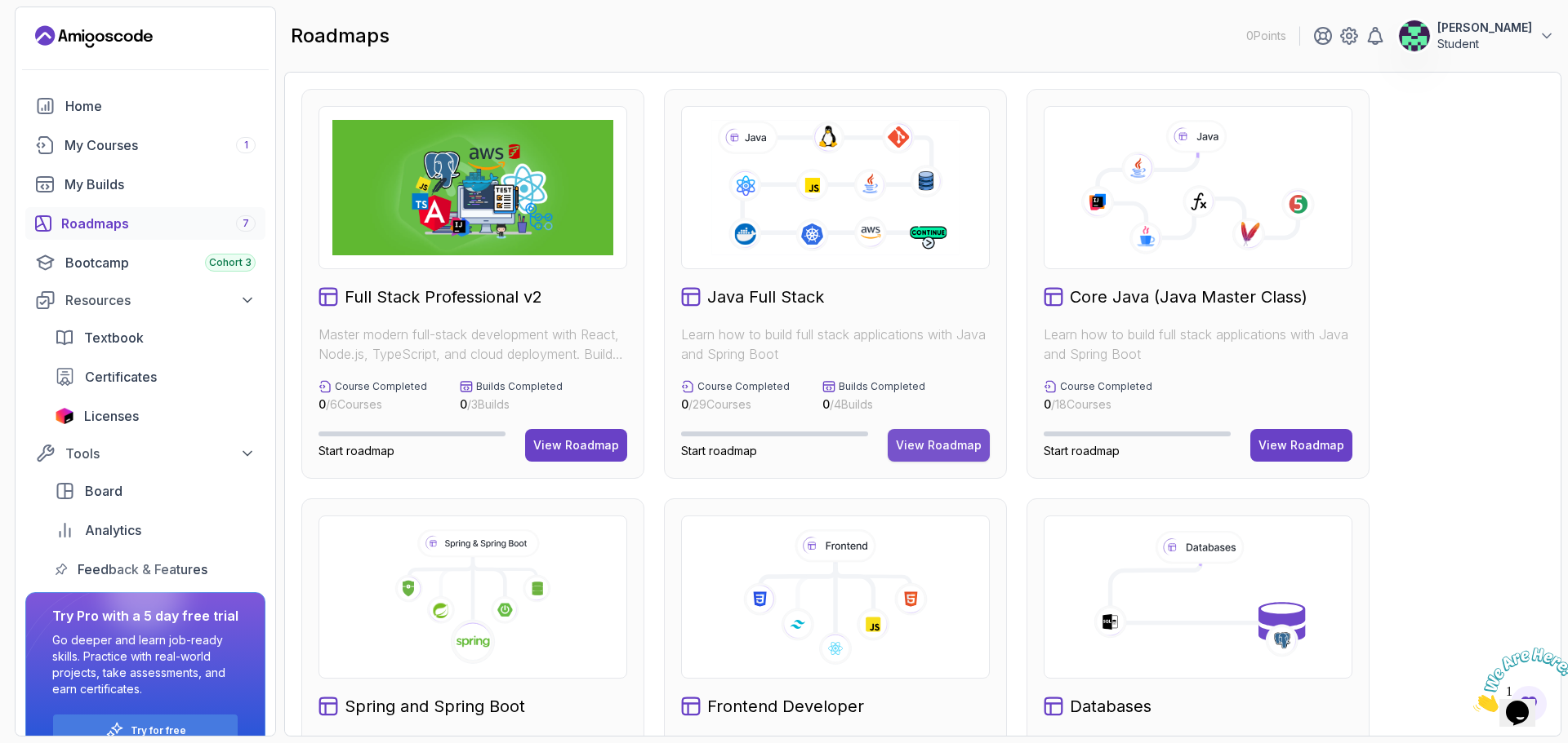
click at [954, 442] on div "View Roadmap" at bounding box center [938, 445] width 85 height 16
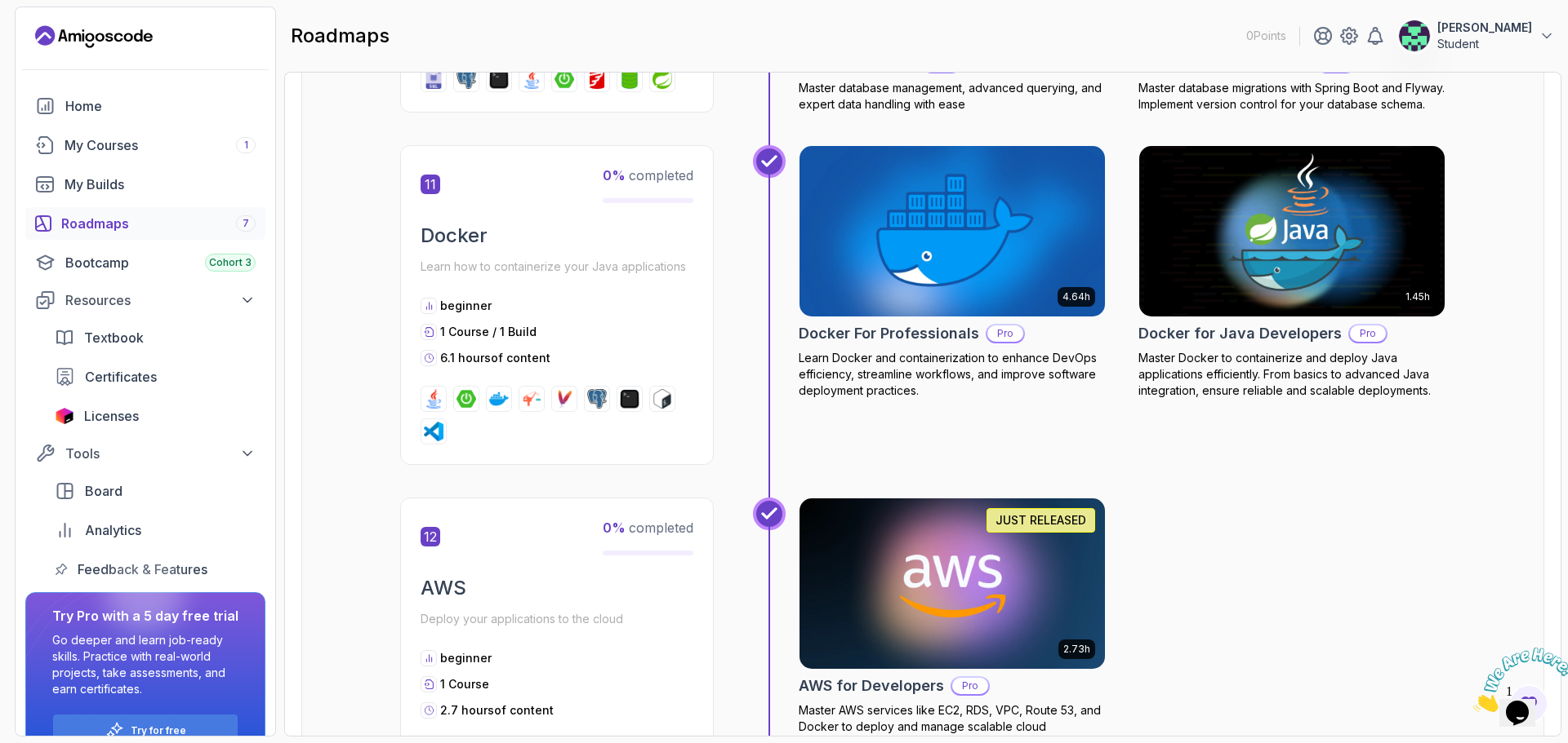
scroll to position [4569, 0]
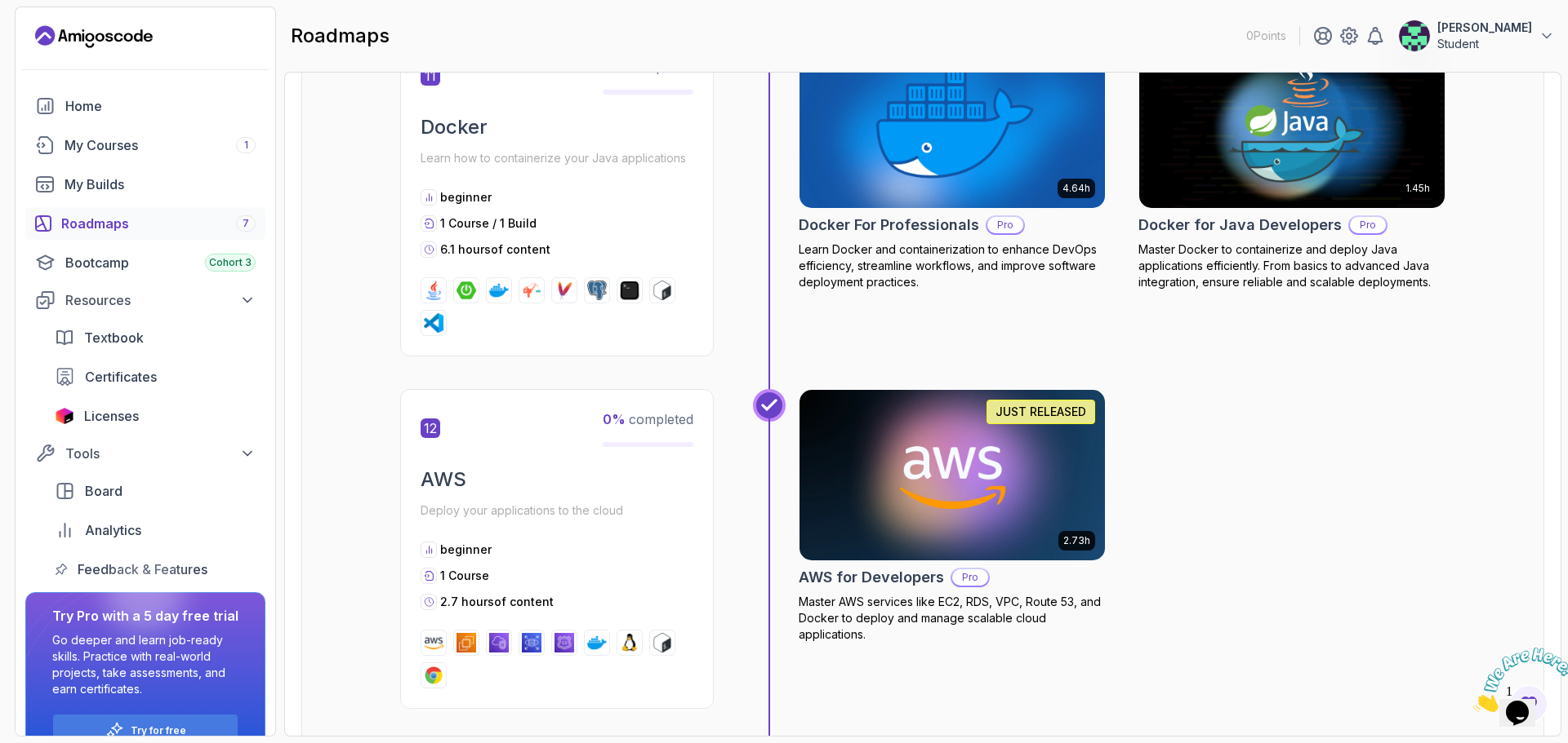
click at [1516, 41] on p "Student" at bounding box center [1484, 44] width 95 height 16
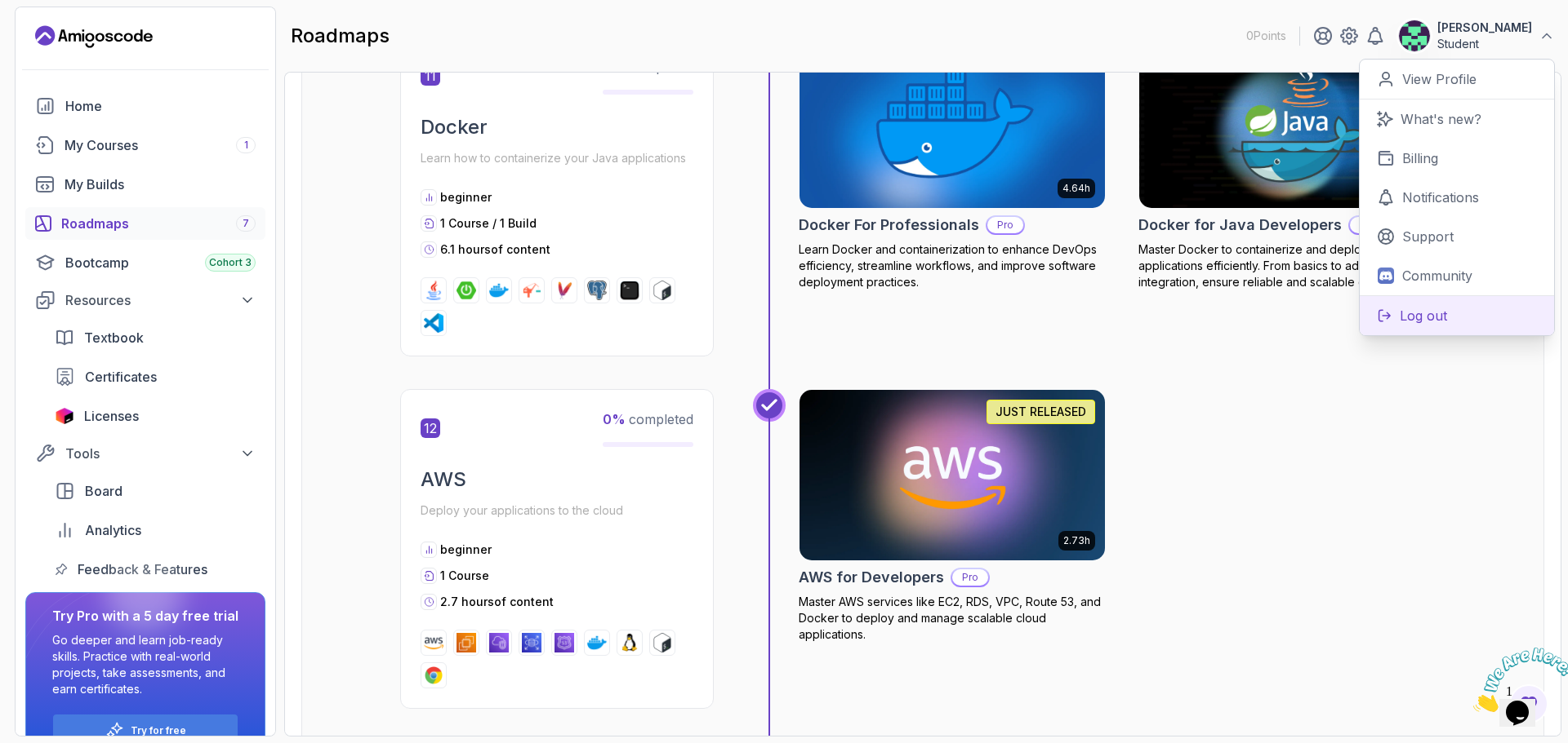
click at [1412, 315] on p "Log out" at bounding box center [1423, 315] width 47 height 19
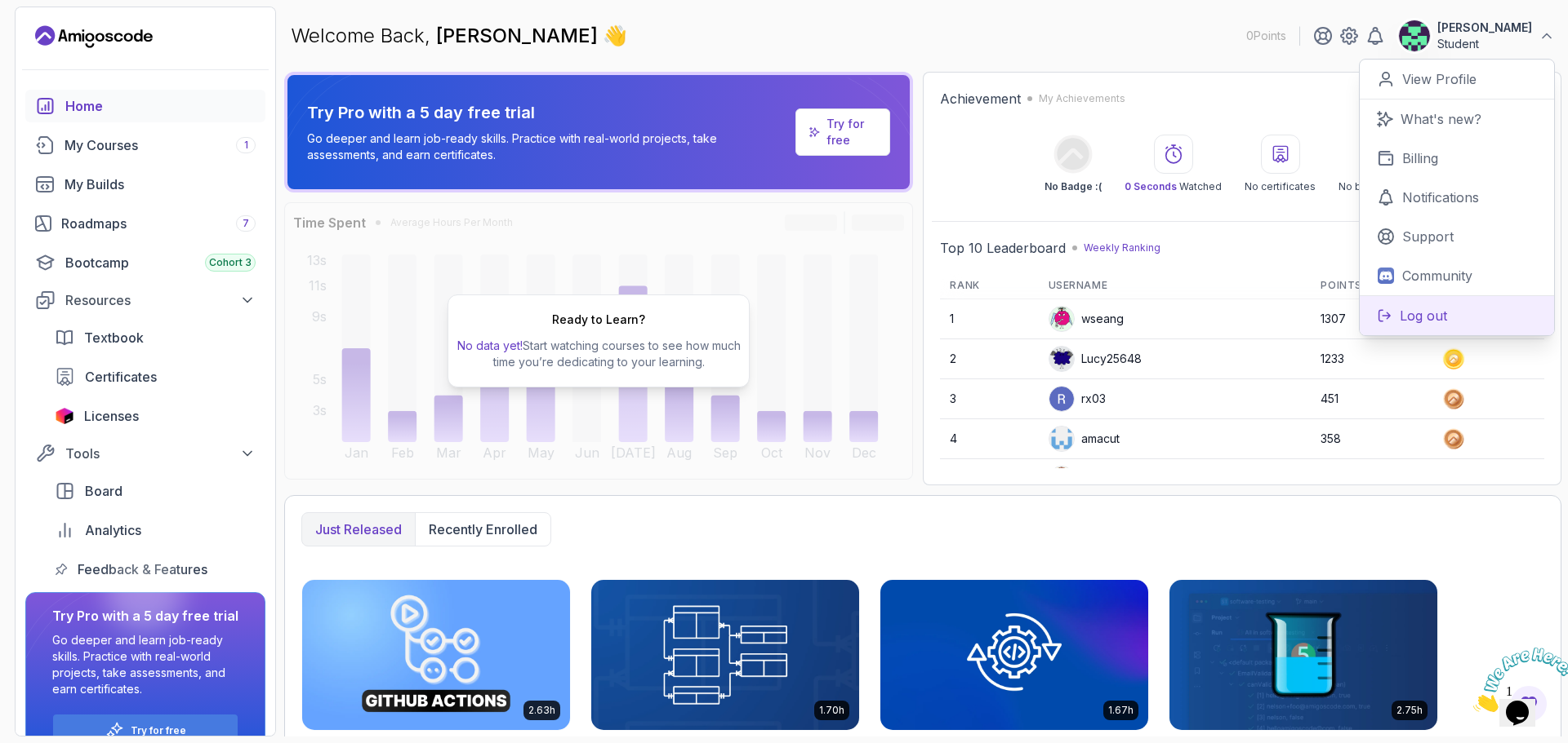
click at [1421, 310] on p "Log out" at bounding box center [1423, 315] width 47 height 19
click at [1412, 312] on p "Log out" at bounding box center [1423, 315] width 47 height 19
click at [1413, 312] on p "Log out" at bounding box center [1423, 315] width 47 height 19
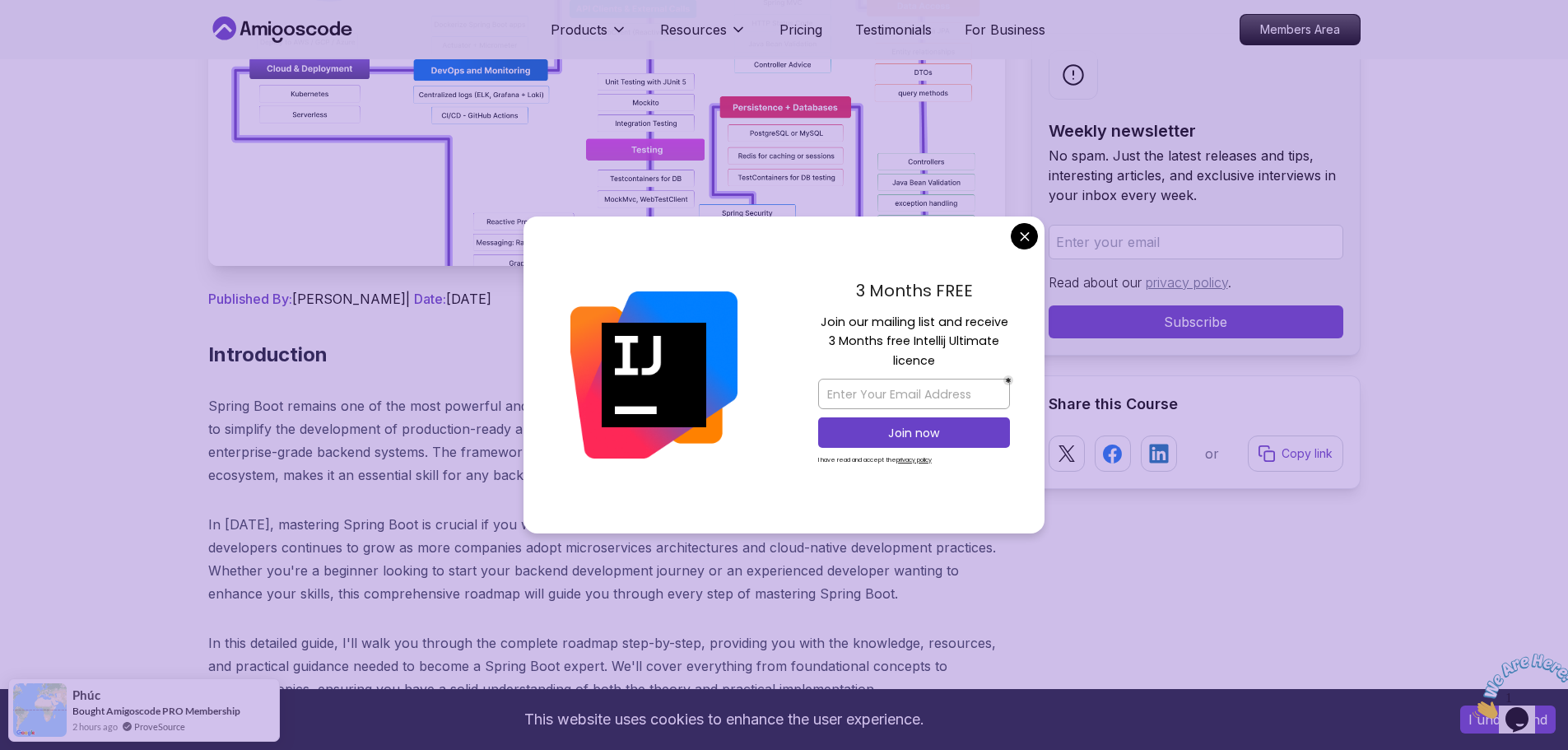
scroll to position [741, 0]
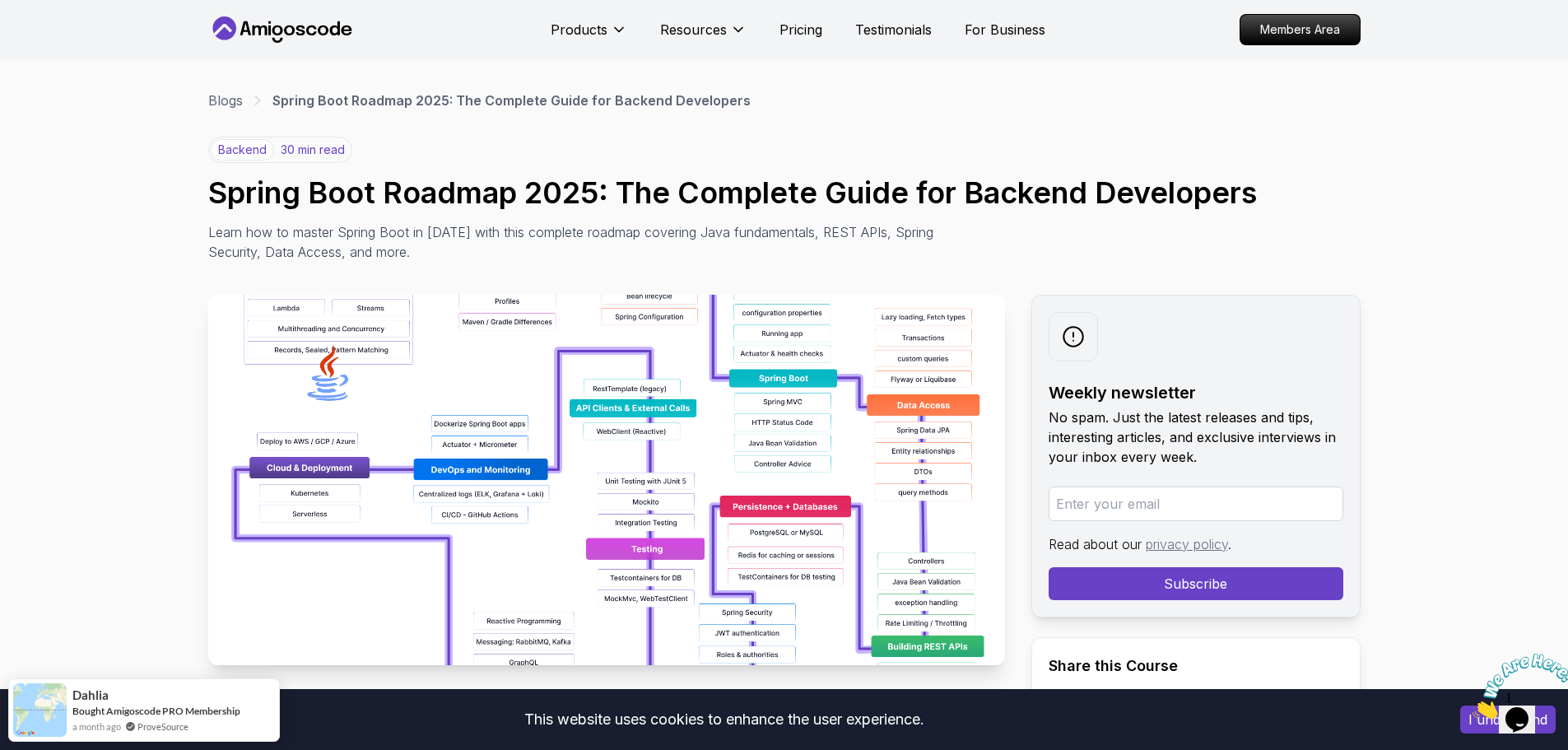
scroll to position [0, 0]
